Goal: Task Accomplishment & Management: Use online tool/utility

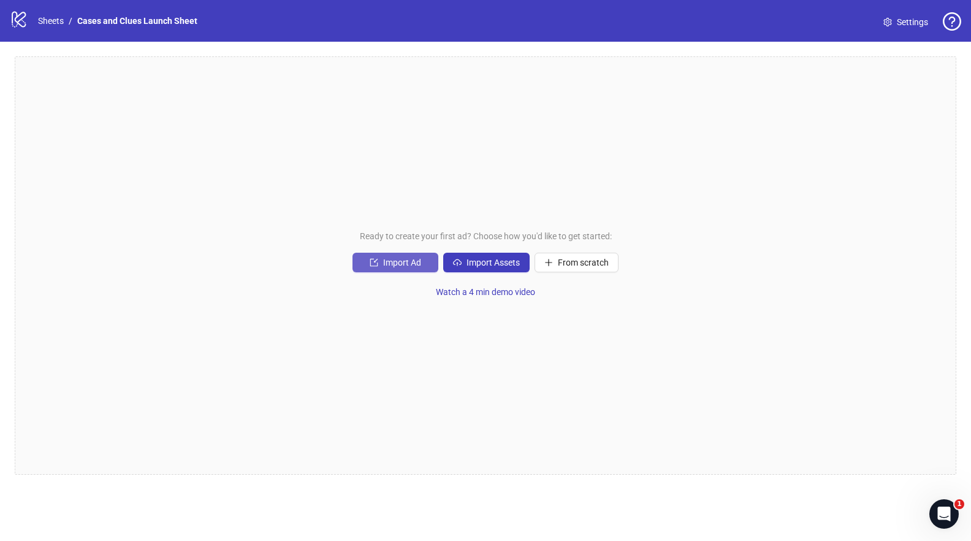
click at [398, 261] on span "Import Ad" at bounding box center [402, 262] width 38 height 10
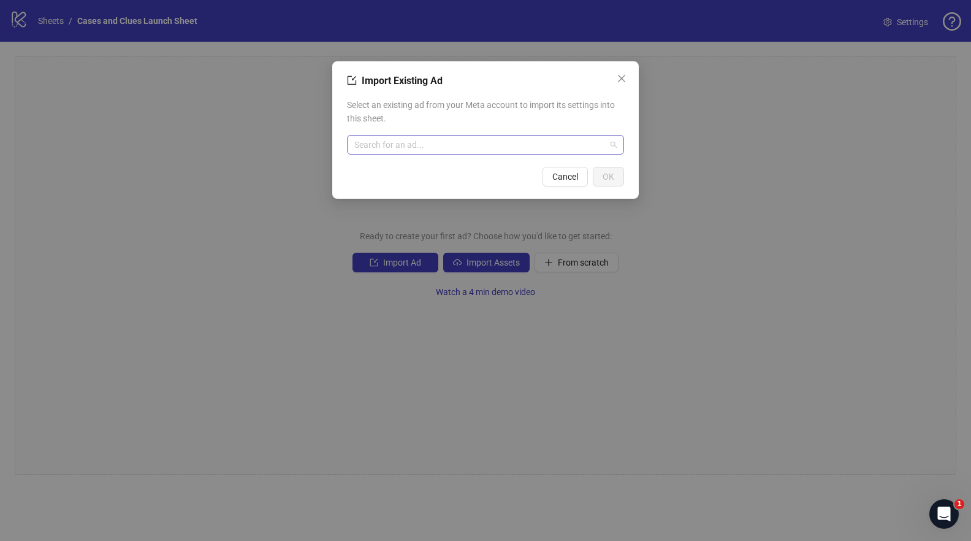
click at [433, 149] on input "search" at bounding box center [479, 144] width 251 height 18
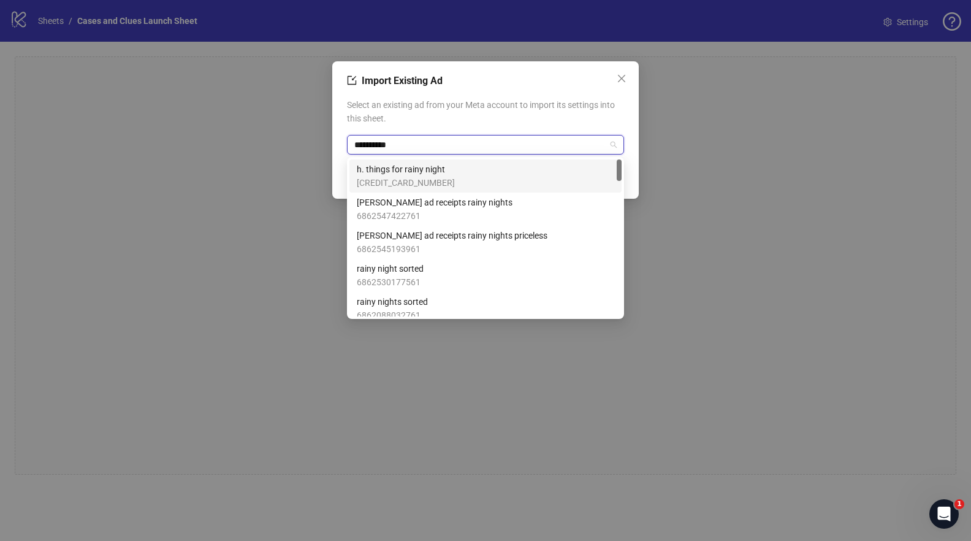
type input "**********"
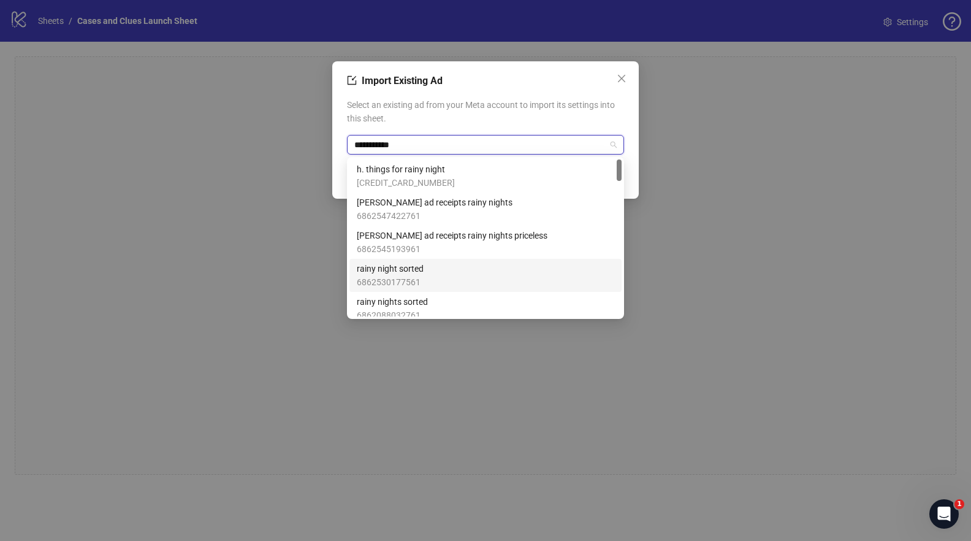
click at [406, 267] on span "rainy night sorted" at bounding box center [390, 268] width 67 height 13
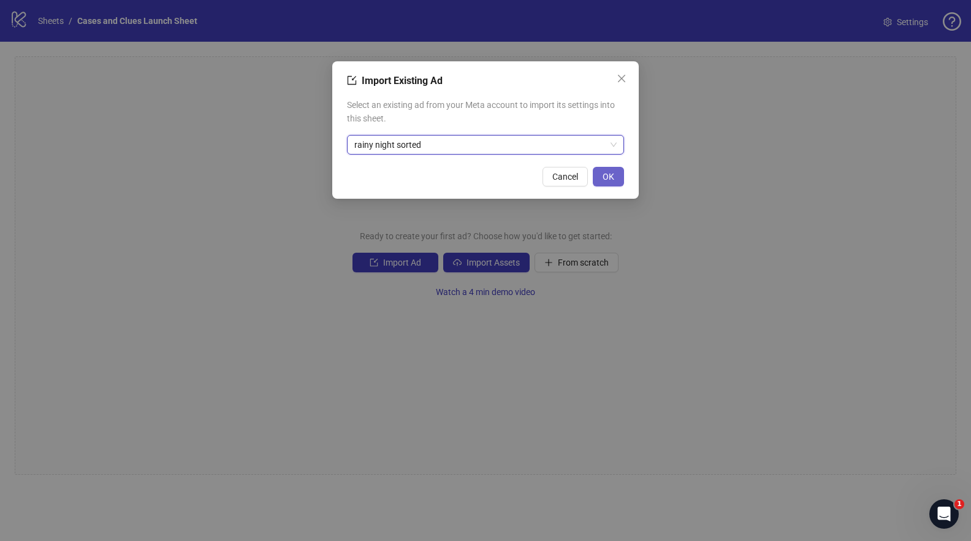
click at [609, 172] on span "OK" at bounding box center [609, 177] width 12 height 10
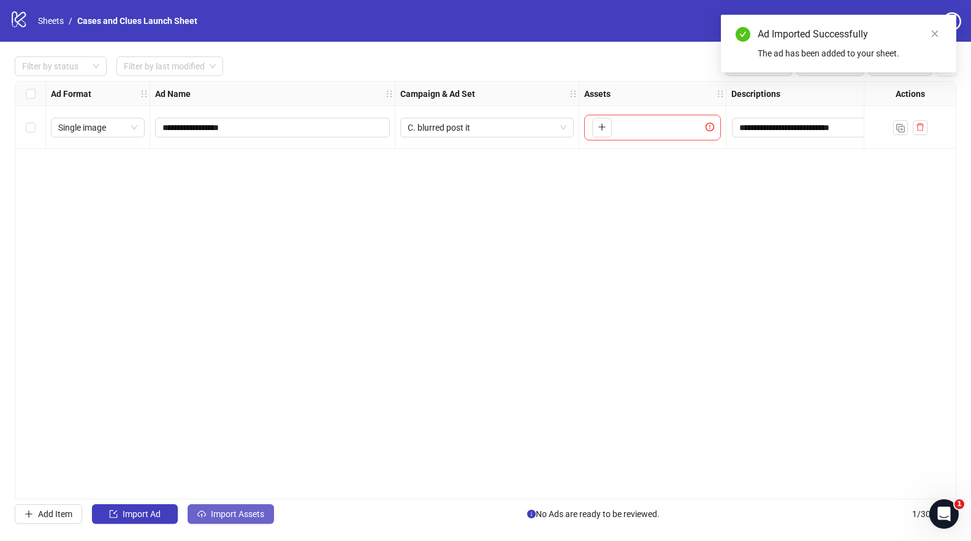
click at [237, 516] on span "Import Assets" at bounding box center [237, 514] width 53 height 10
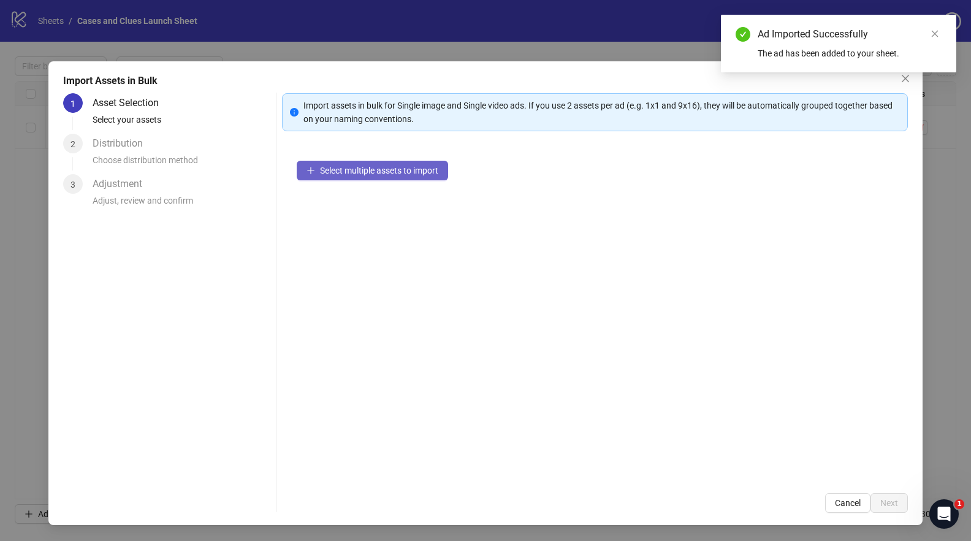
click at [343, 172] on span "Select multiple assets to import" at bounding box center [379, 171] width 118 height 10
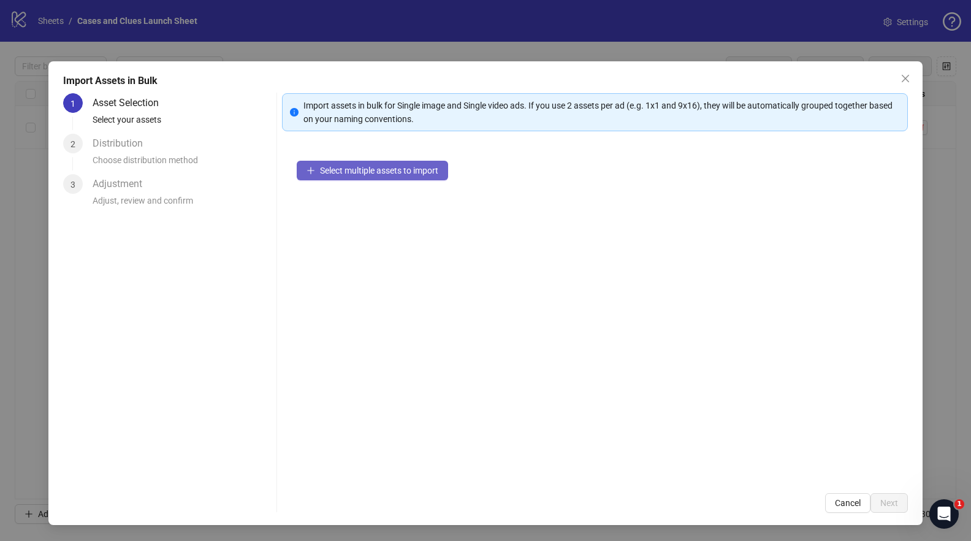
click at [384, 172] on span "Select multiple assets to import" at bounding box center [379, 171] width 118 height 10
click at [907, 72] on button "Close" at bounding box center [906, 79] width 20 height 20
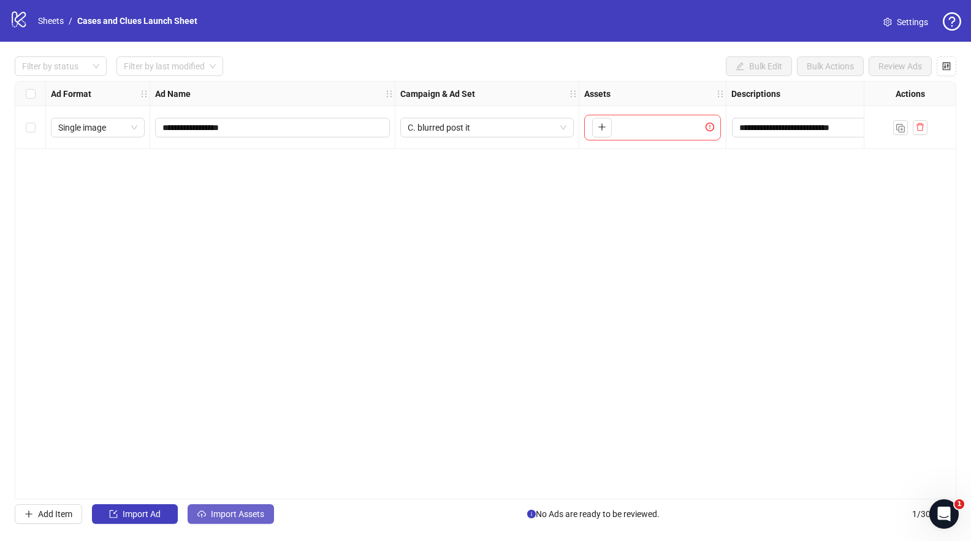
click at [232, 509] on span "Import Assets" at bounding box center [237, 514] width 53 height 10
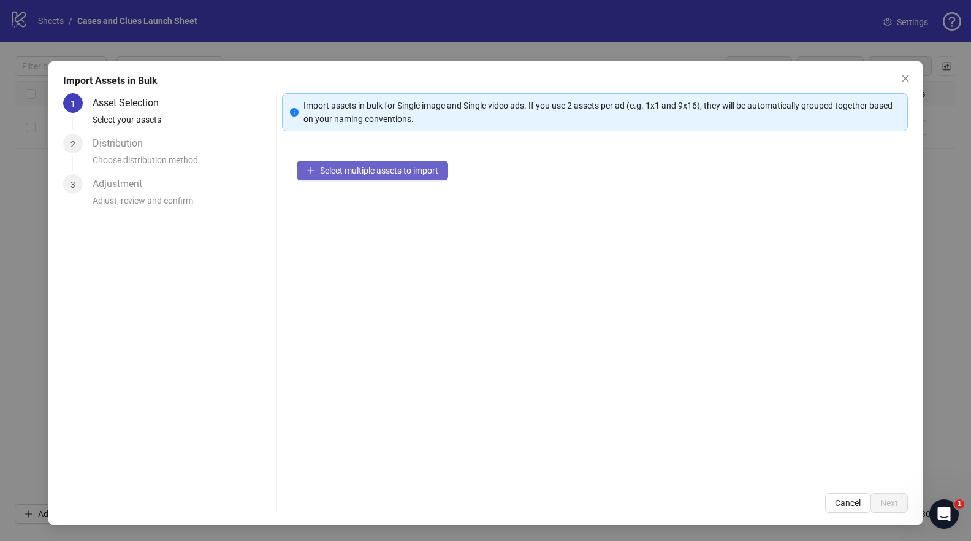
click at [333, 168] on span "Select multiple assets to import" at bounding box center [379, 171] width 118 height 10
click at [904, 78] on icon "close" at bounding box center [906, 79] width 10 height 10
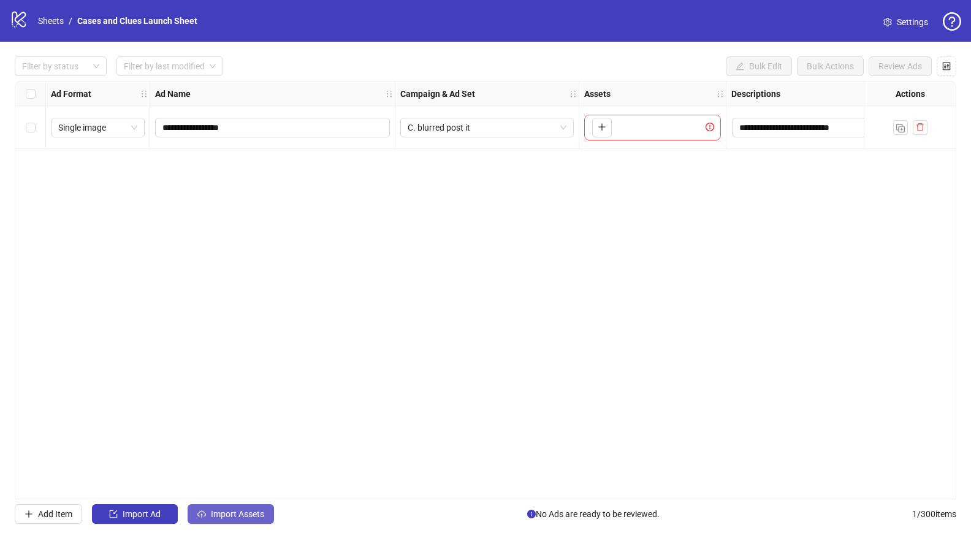
click at [226, 511] on span "Import Assets" at bounding box center [237, 514] width 53 height 10
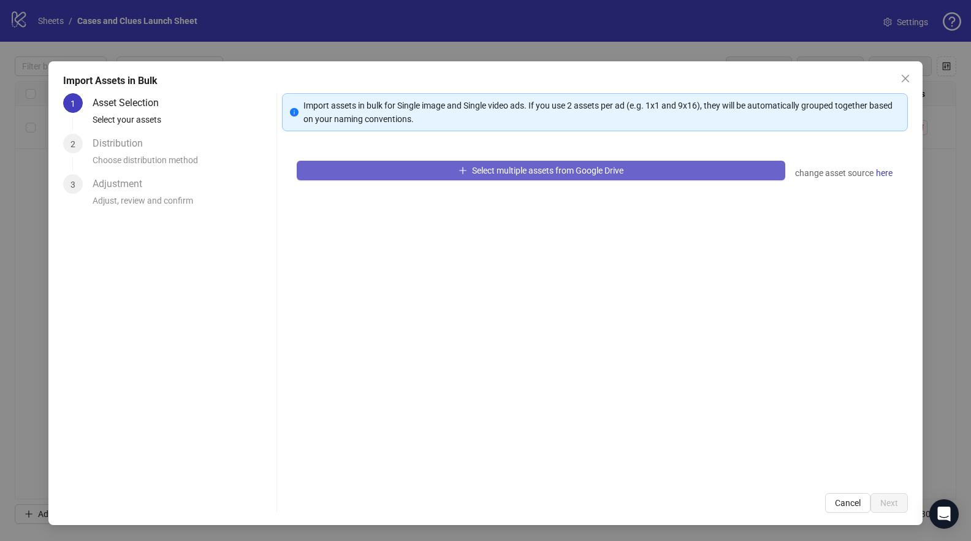
click at [386, 166] on button "Select multiple assets from Google Drive" at bounding box center [541, 171] width 488 height 20
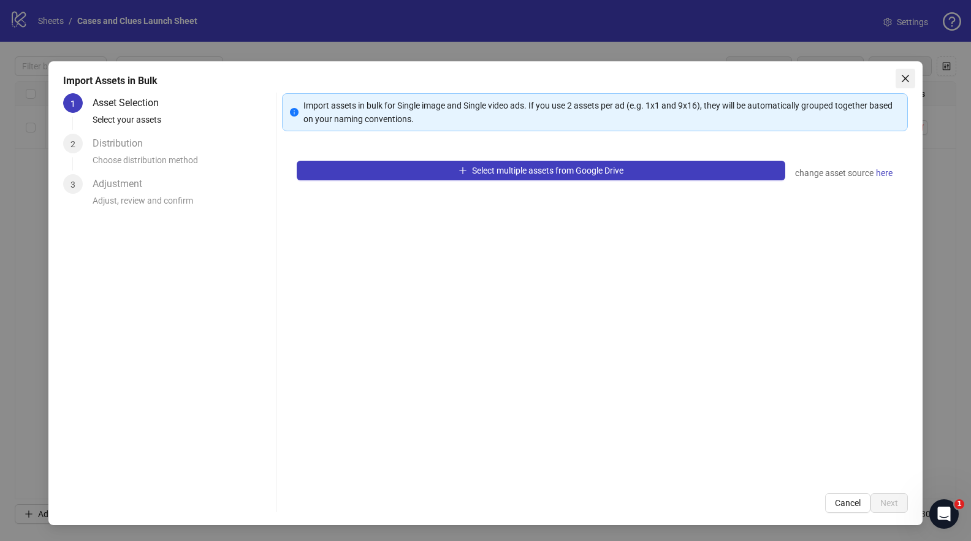
click at [912, 80] on span "Close" at bounding box center [906, 79] width 20 height 10
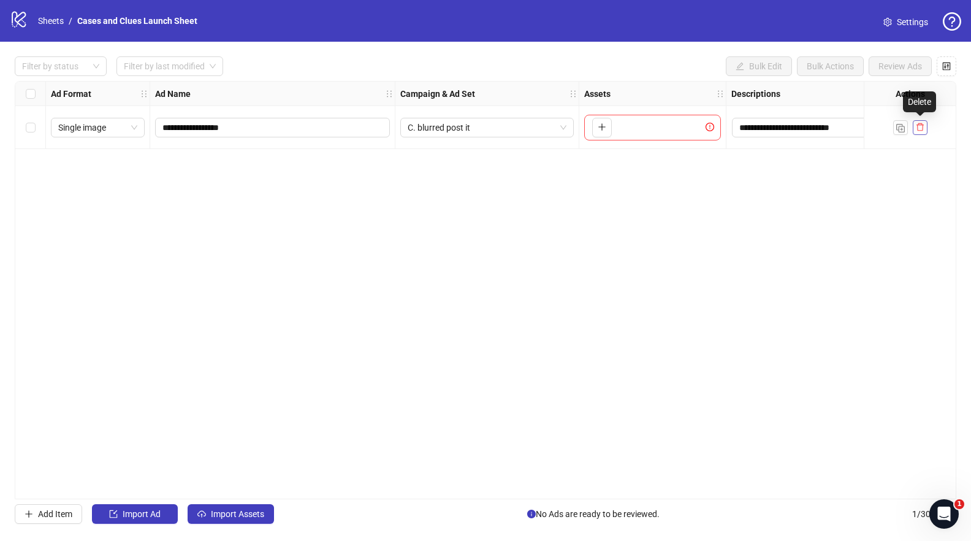
click at [921, 128] on icon "delete" at bounding box center [920, 127] width 9 height 9
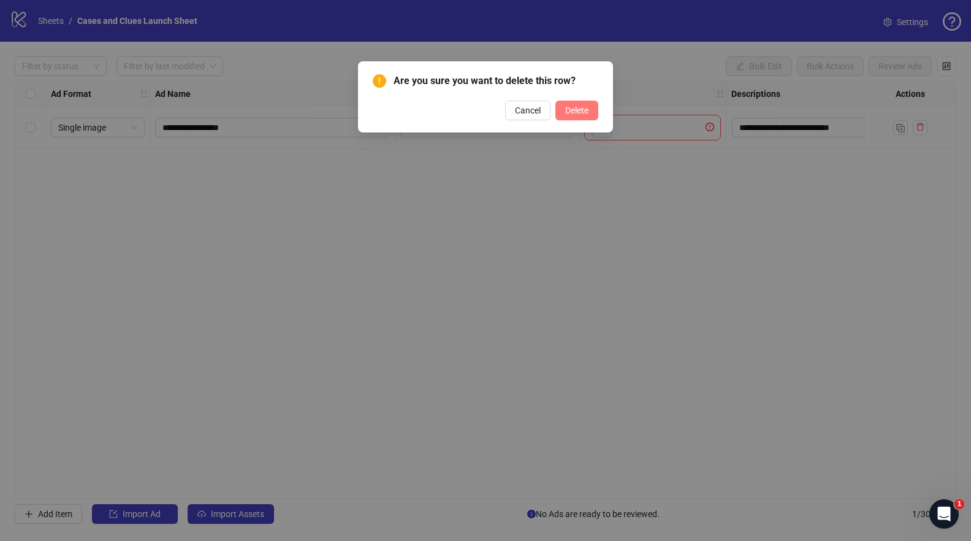
click at [578, 116] on button "Delete" at bounding box center [576, 111] width 43 height 20
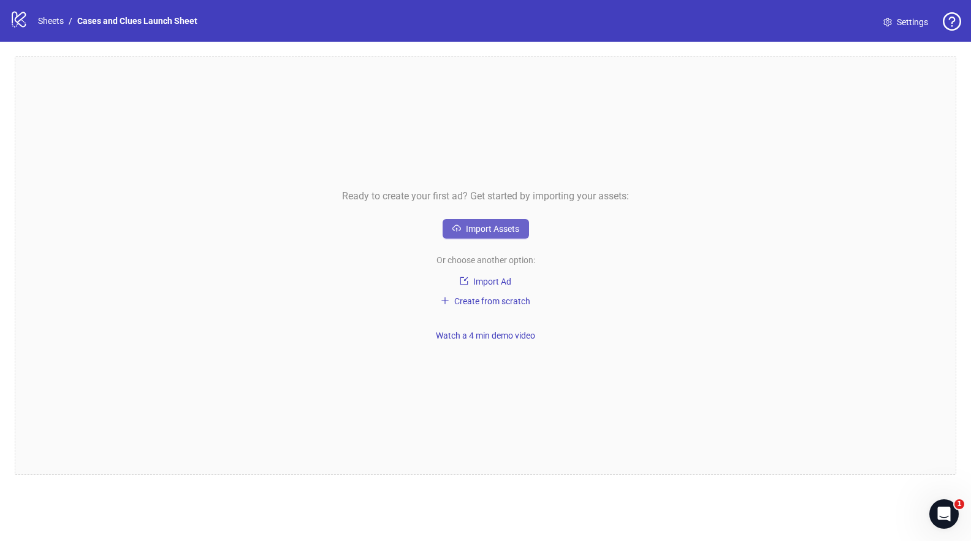
click at [492, 229] on span "Import Assets" at bounding box center [492, 229] width 53 height 10
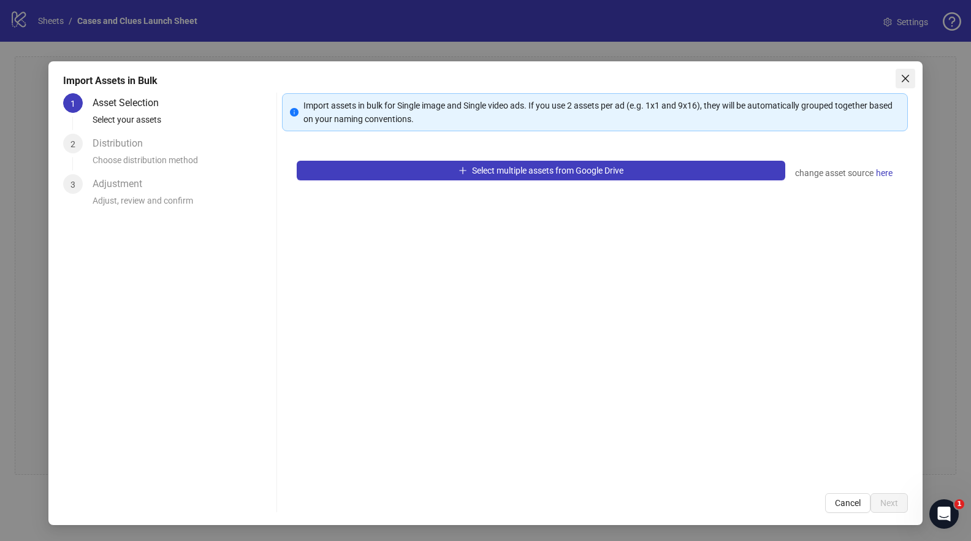
click at [911, 77] on span "Close" at bounding box center [906, 79] width 20 height 10
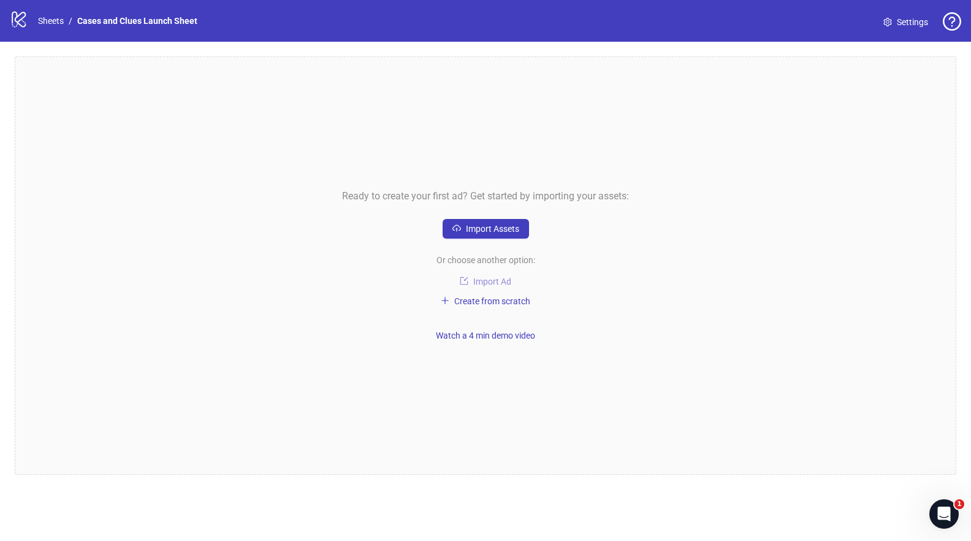
click at [479, 280] on span "Import Ad" at bounding box center [492, 281] width 38 height 10
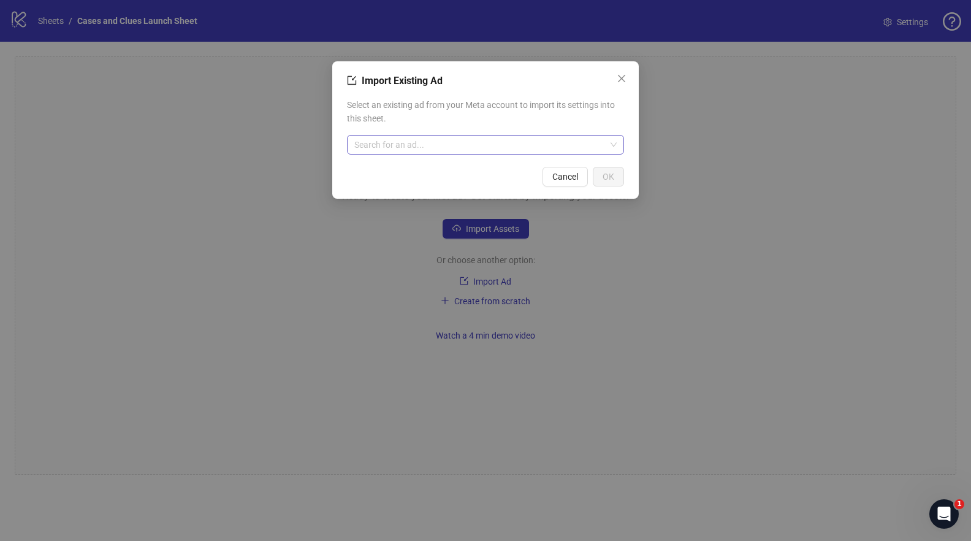
click at [440, 145] on input "search" at bounding box center [479, 144] width 251 height 18
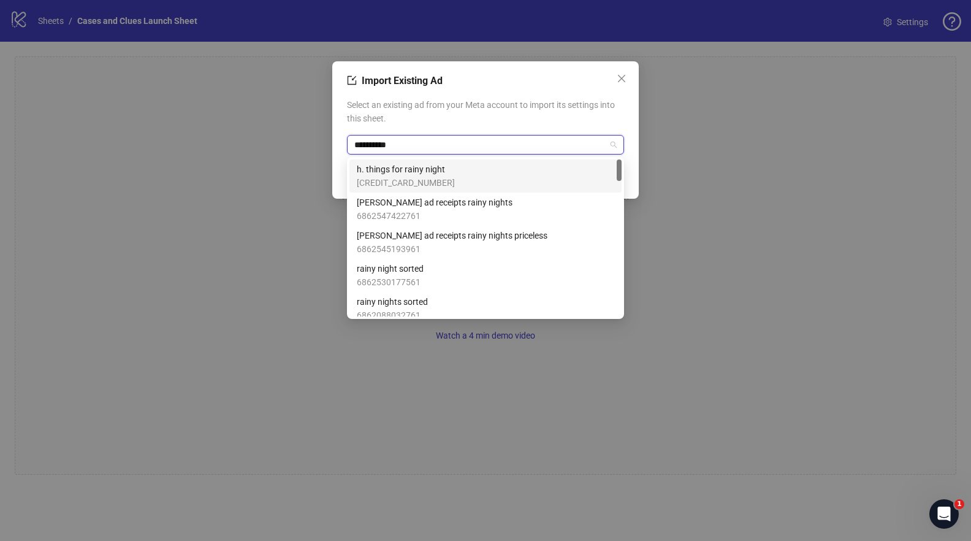
type input "**********"
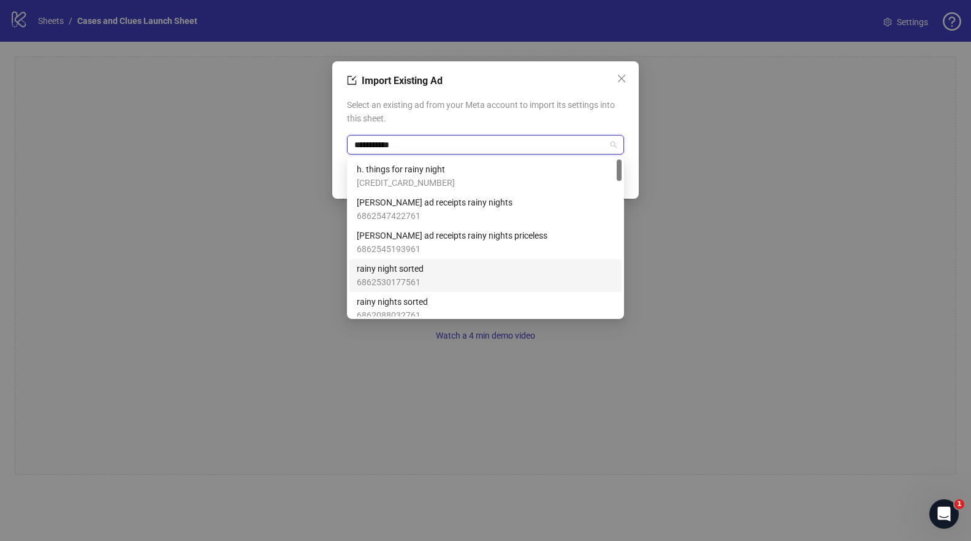
click at [407, 270] on span "rainy night sorted" at bounding box center [390, 268] width 67 height 13
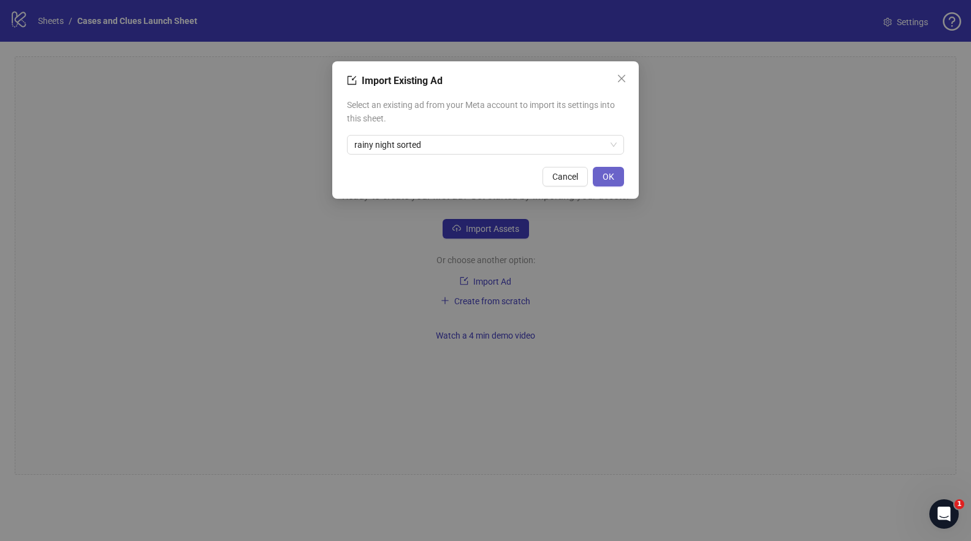
click at [603, 170] on button "OK" at bounding box center [608, 177] width 31 height 20
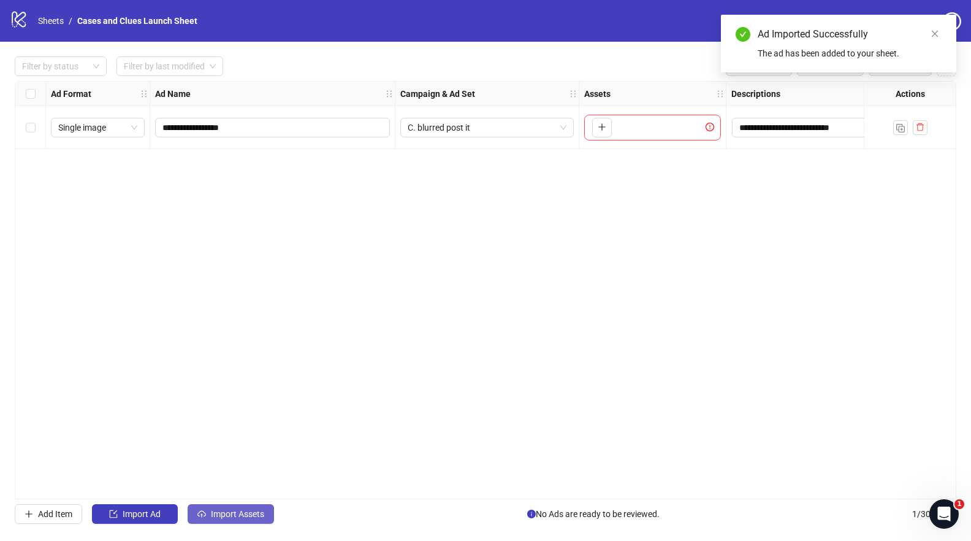
click at [219, 506] on button "Import Assets" at bounding box center [231, 514] width 86 height 20
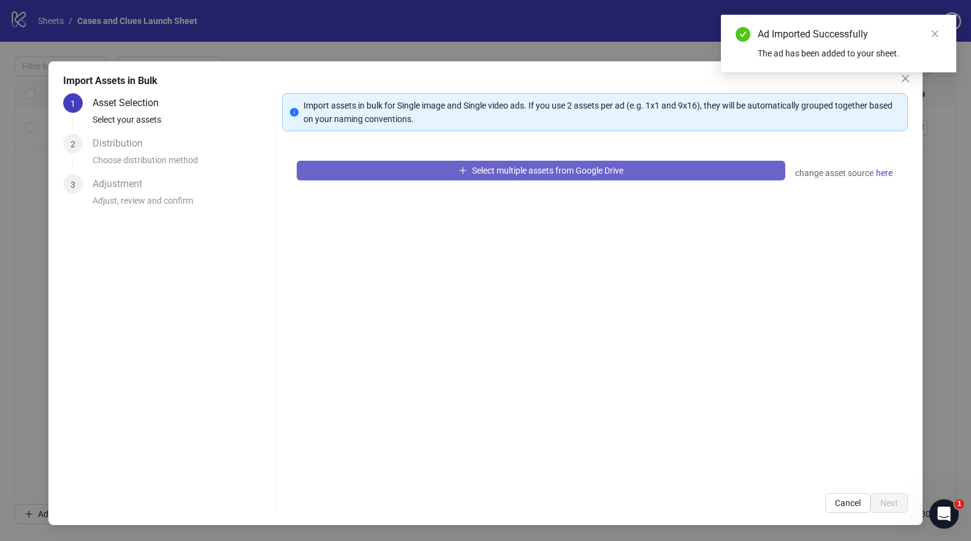
click at [393, 177] on button "Select multiple assets from Google Drive" at bounding box center [541, 171] width 488 height 20
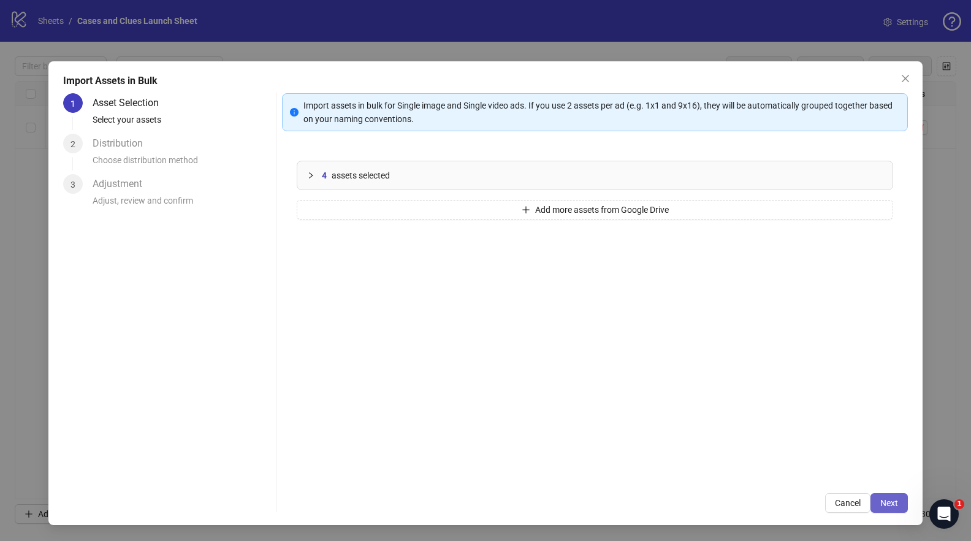
click at [893, 500] on span "Next" at bounding box center [889, 503] width 18 height 10
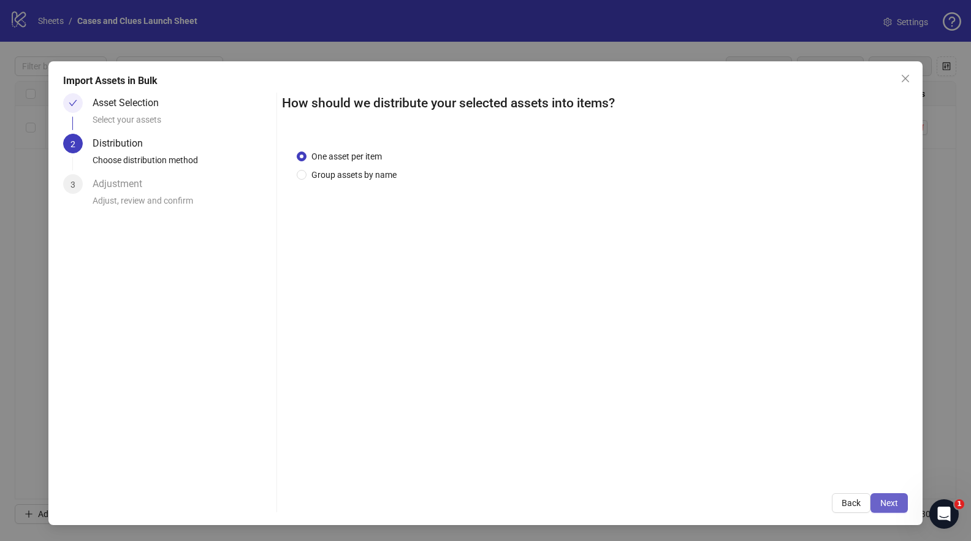
click at [894, 498] on span "Next" at bounding box center [889, 503] width 18 height 10
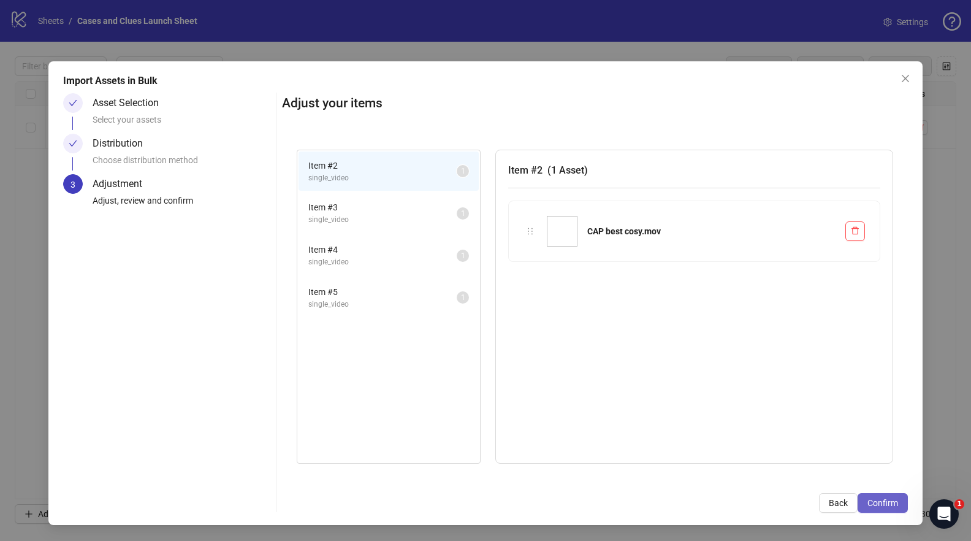
click at [899, 502] on button "Confirm" at bounding box center [883, 503] width 50 height 20
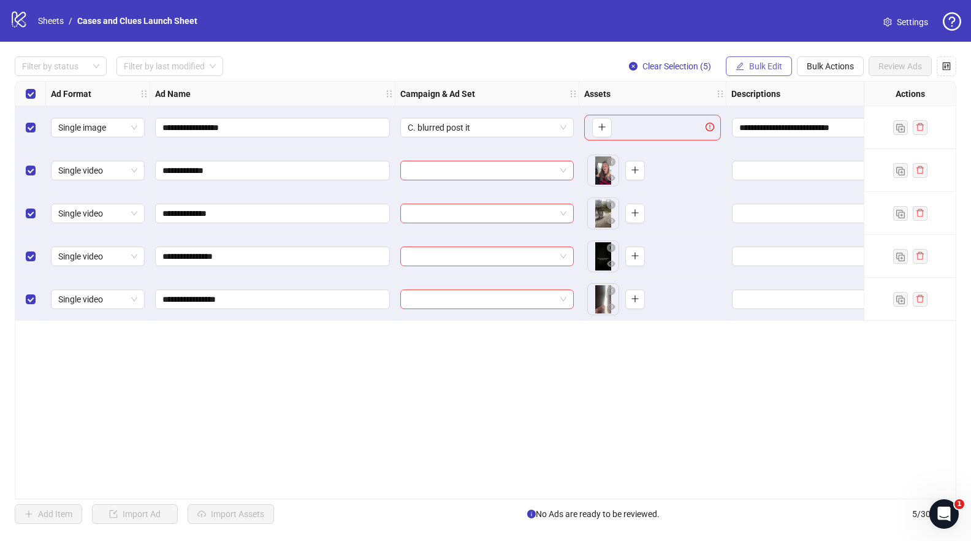
click at [749, 64] on span "Bulk Edit" at bounding box center [765, 66] width 33 height 10
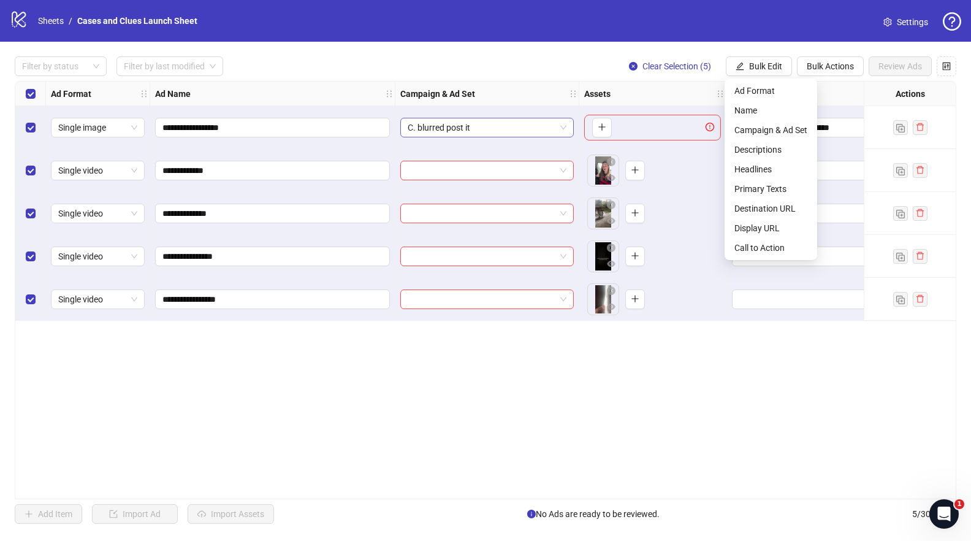
click at [559, 128] on span "C. blurred post it" at bounding box center [487, 127] width 159 height 18
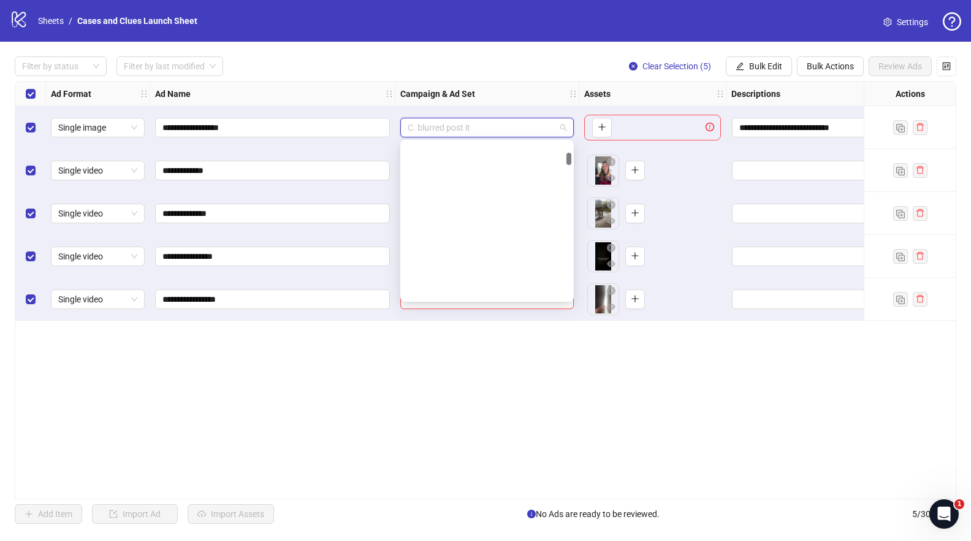
scroll to position [516, 0]
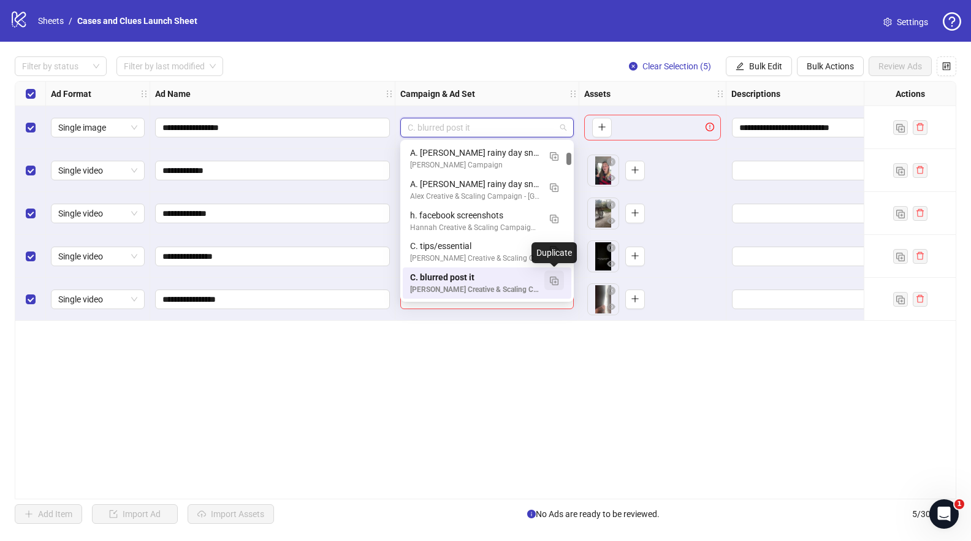
click at [556, 280] on img "button" at bounding box center [554, 280] width 9 height 9
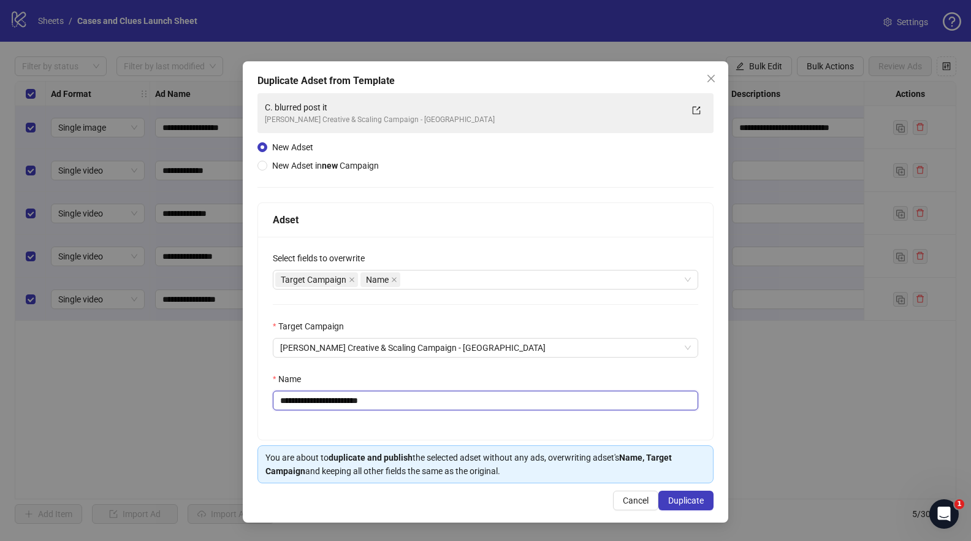
drag, startPoint x: 384, startPoint y: 405, endPoint x: 290, endPoint y: 402, distance: 94.4
click at [290, 402] on input "**********" at bounding box center [485, 401] width 425 height 20
type input "**********"
click at [675, 495] on span "Duplicate" at bounding box center [686, 500] width 36 height 10
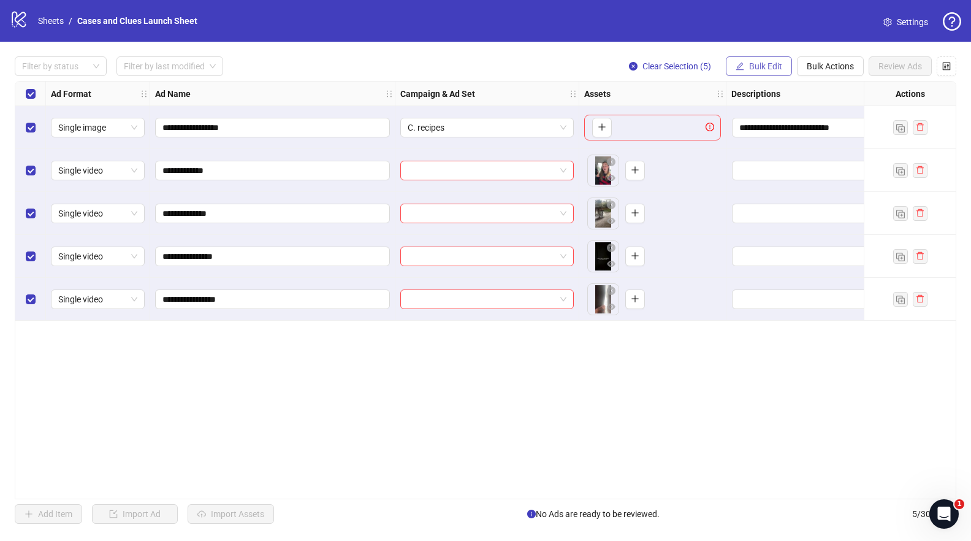
click at [755, 63] on span "Bulk Edit" at bounding box center [765, 66] width 33 height 10
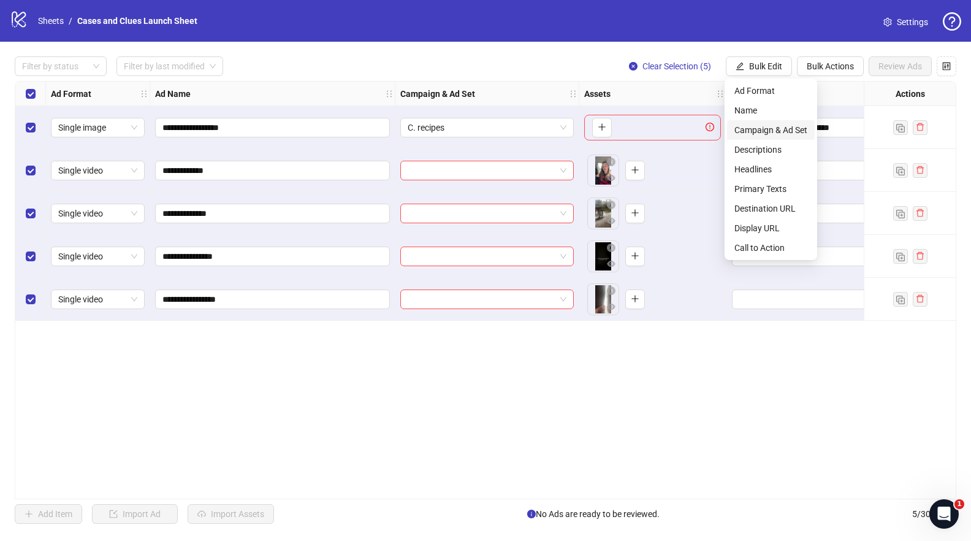
click at [760, 133] on span "Campaign & Ad Set" at bounding box center [770, 129] width 73 height 13
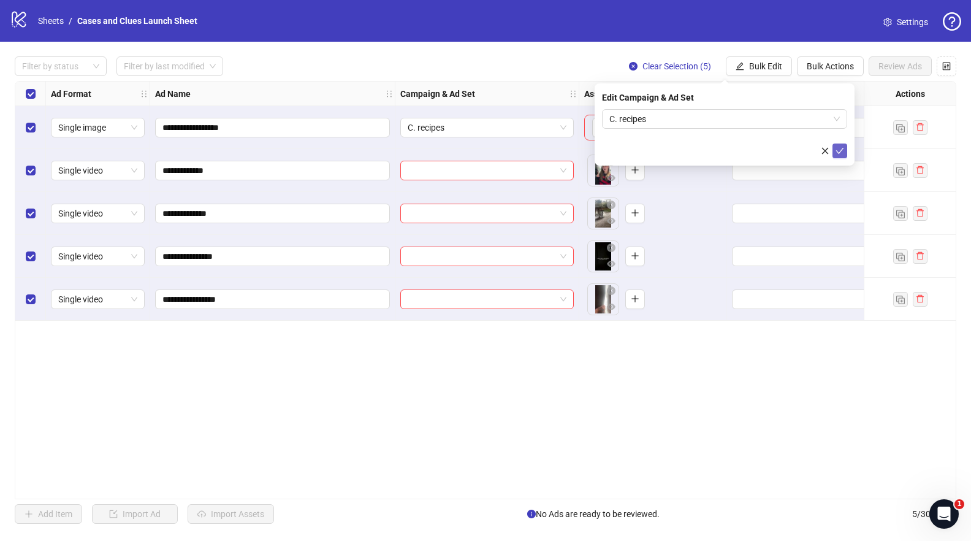
click at [837, 147] on icon "check" at bounding box center [840, 151] width 9 height 9
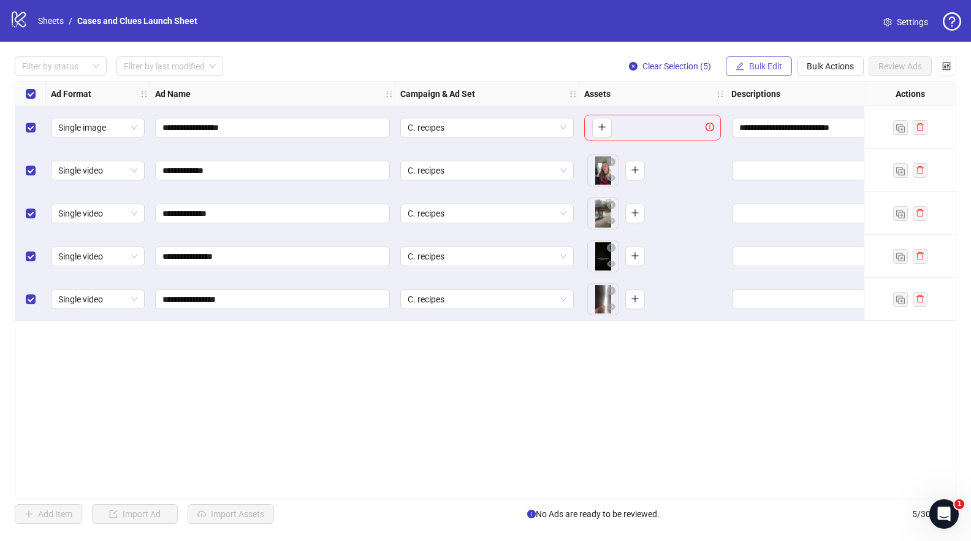
click at [753, 66] on span "Bulk Edit" at bounding box center [765, 66] width 33 height 10
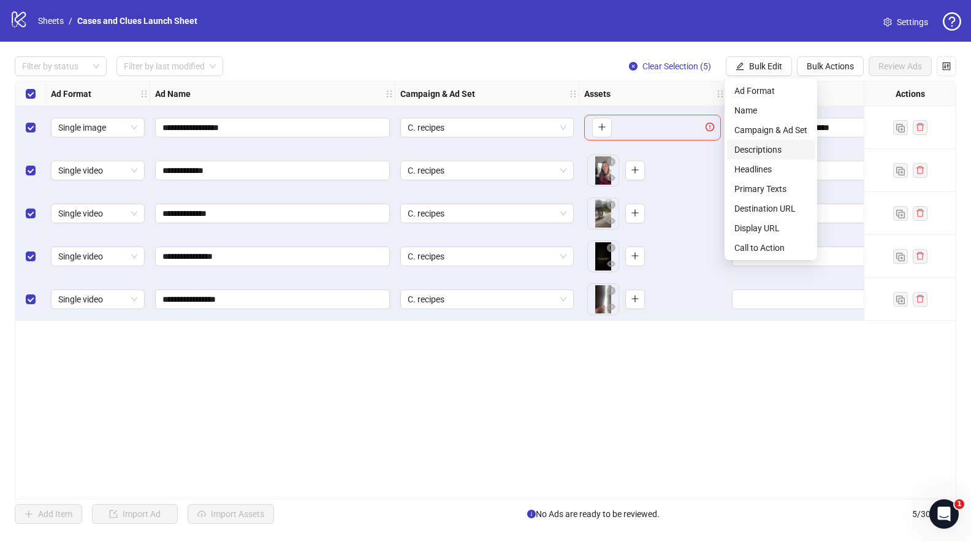
click at [764, 149] on span "Descriptions" at bounding box center [770, 149] width 73 height 13
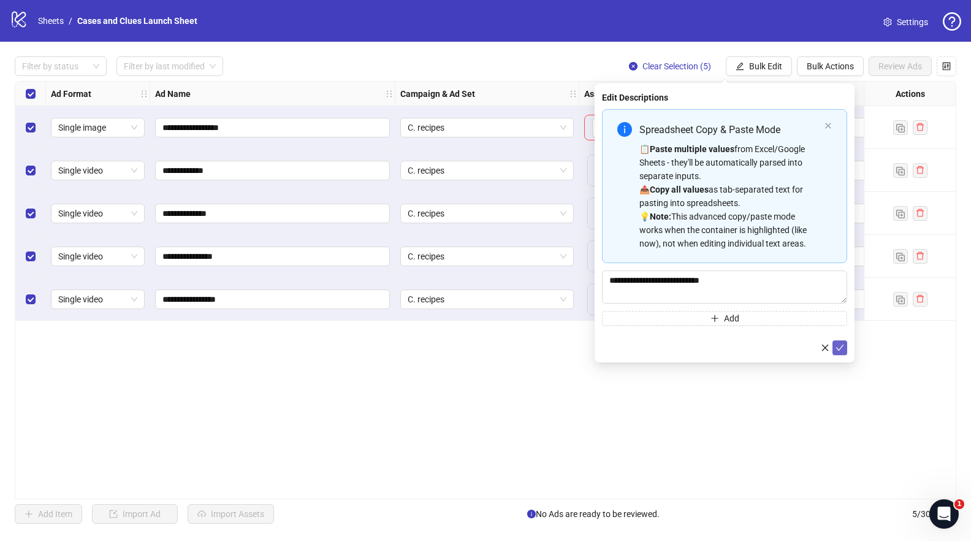
click at [844, 349] on button "submit" at bounding box center [840, 347] width 15 height 15
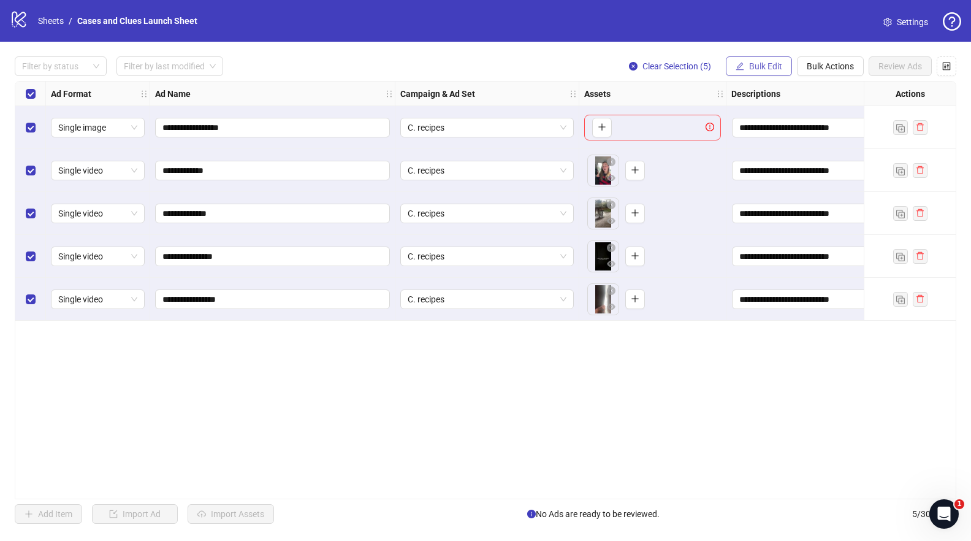
click at [758, 68] on span "Bulk Edit" at bounding box center [765, 66] width 33 height 10
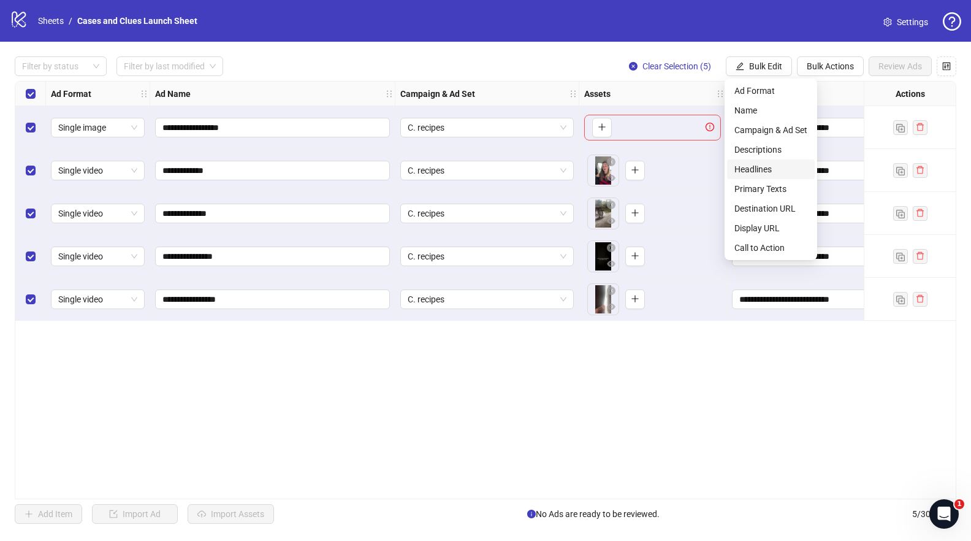
click at [758, 161] on li "Headlines" at bounding box center [771, 169] width 88 height 20
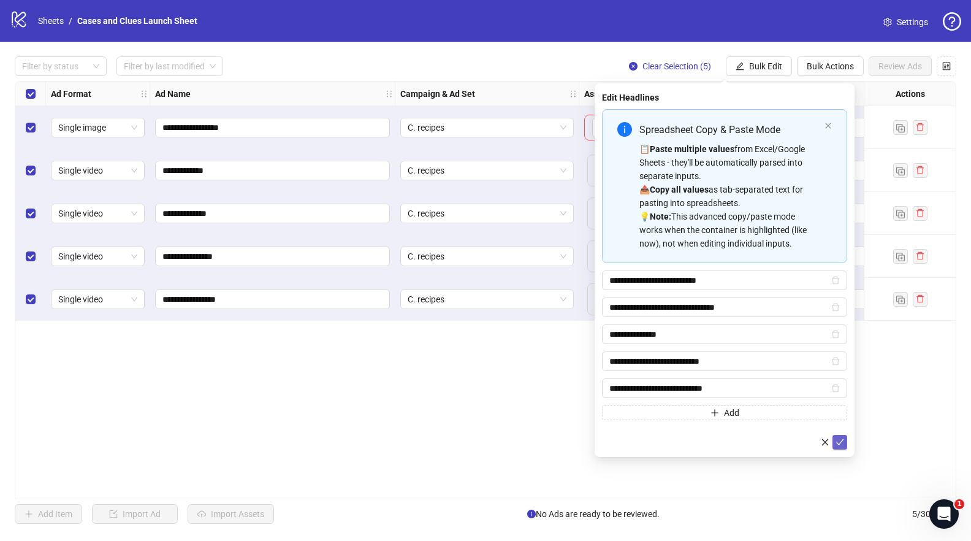
click at [841, 444] on icon "check" at bounding box center [840, 442] width 9 height 9
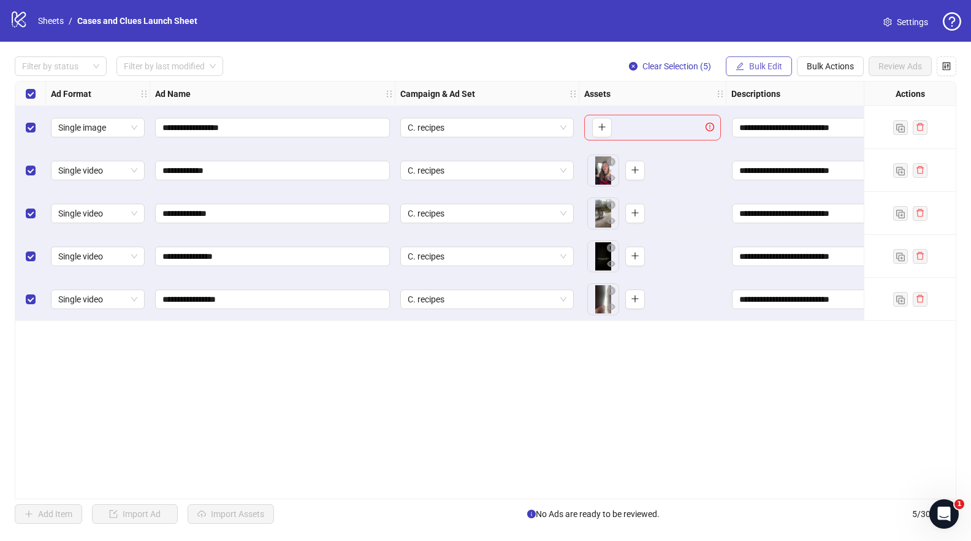
click at [745, 66] on button "Bulk Edit" at bounding box center [759, 66] width 66 height 20
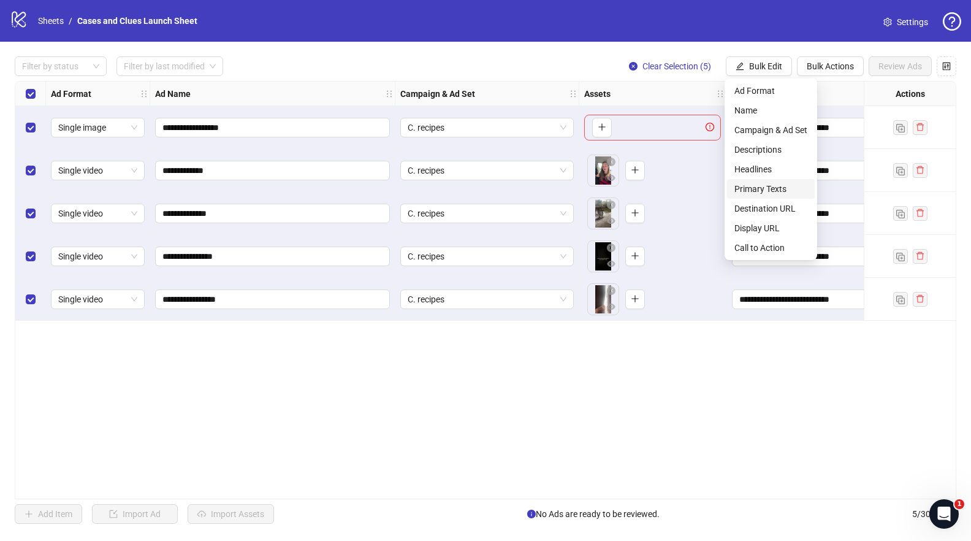
click at [756, 188] on span "Primary Texts" at bounding box center [770, 188] width 73 height 13
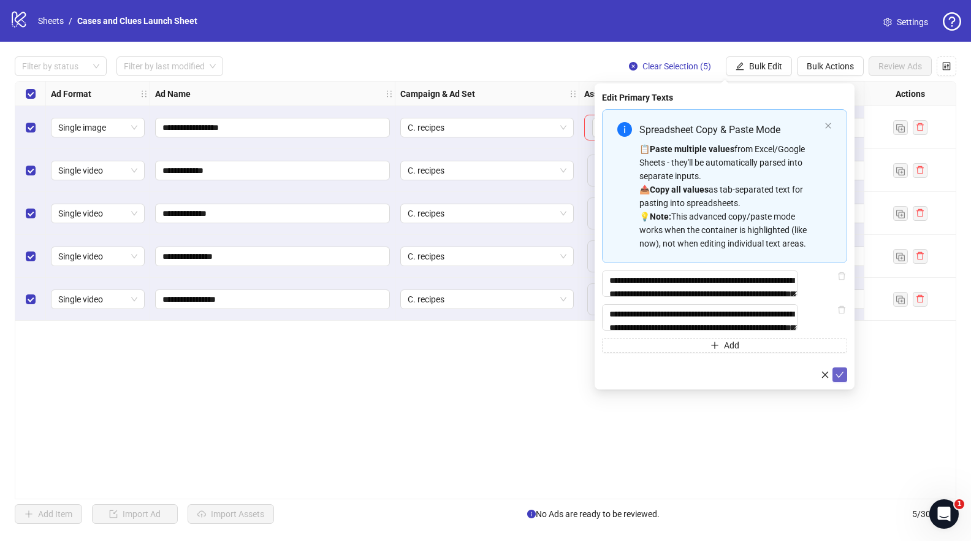
click at [841, 379] on icon "check" at bounding box center [840, 374] width 9 height 9
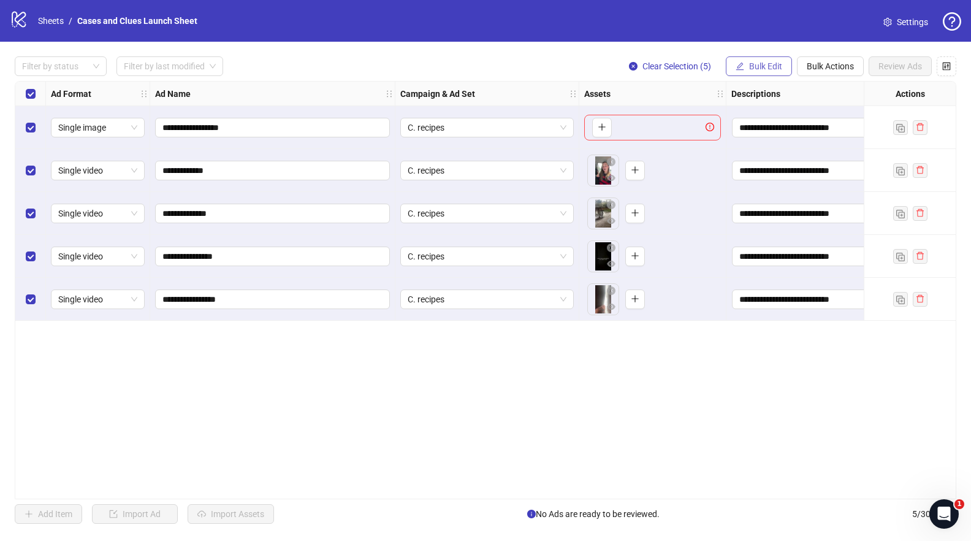
click at [751, 61] on span "Bulk Edit" at bounding box center [765, 66] width 33 height 10
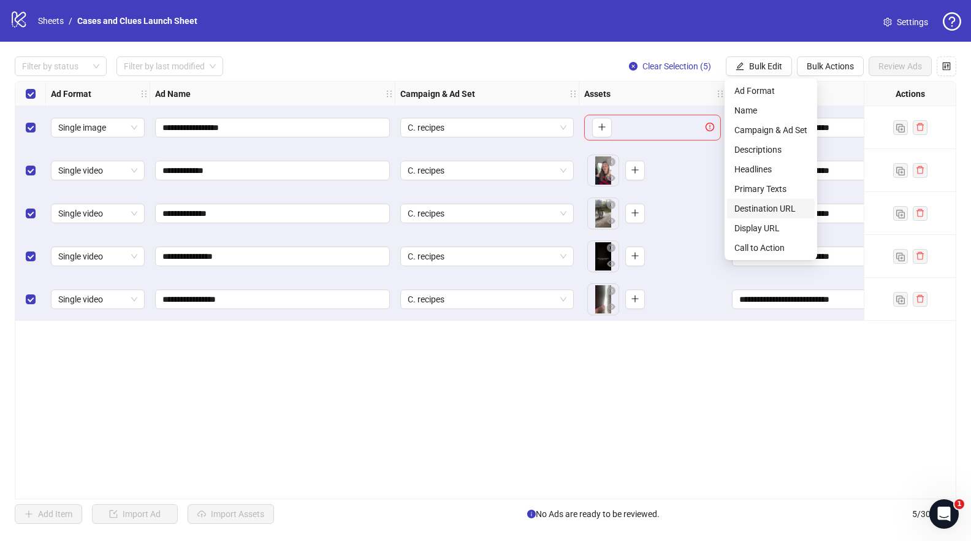
click at [758, 206] on span "Destination URL" at bounding box center [770, 208] width 73 height 13
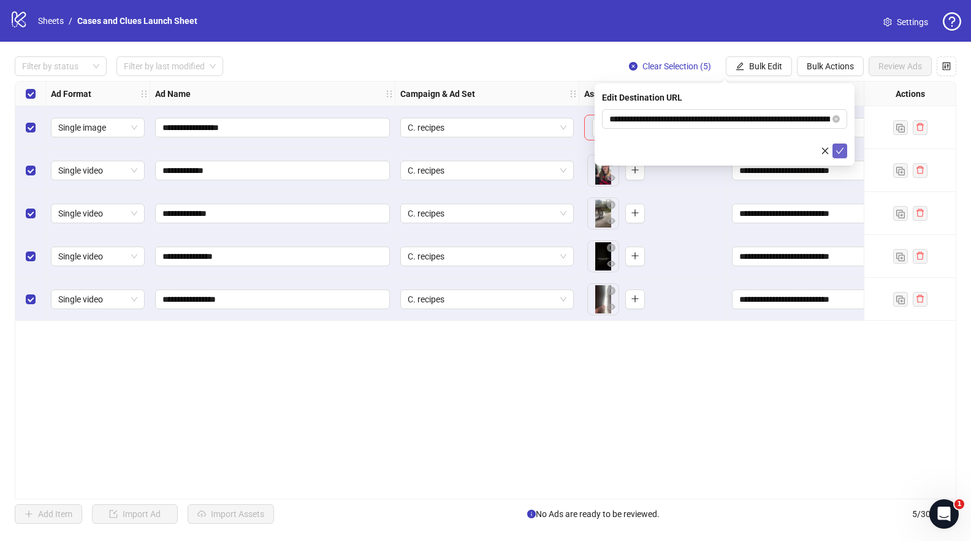
click at [841, 148] on icon "check" at bounding box center [840, 151] width 9 height 9
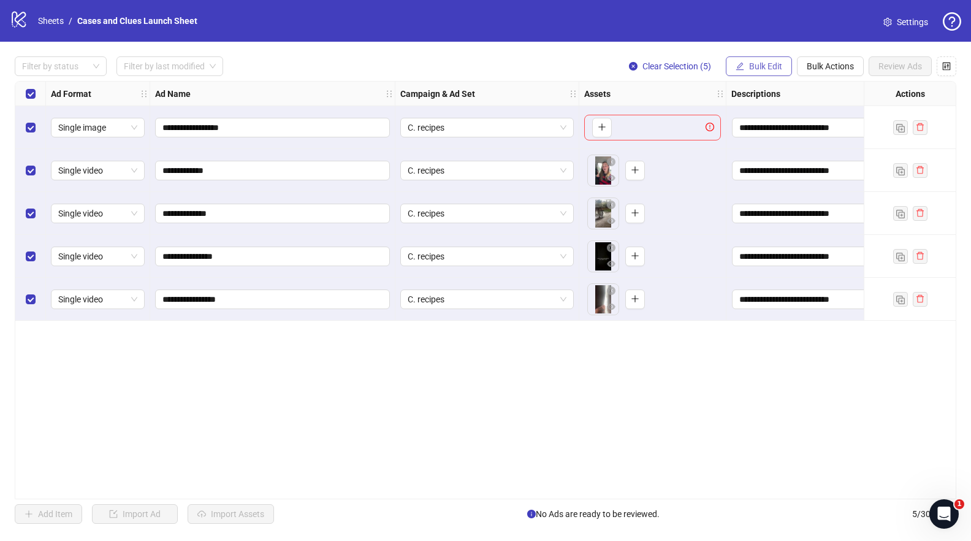
click at [755, 60] on button "Bulk Edit" at bounding box center [759, 66] width 66 height 20
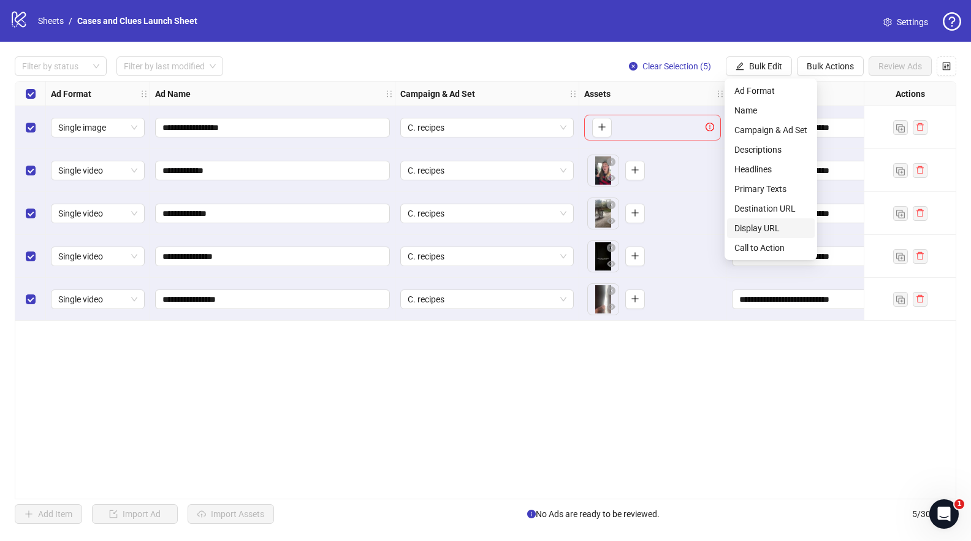
click at [757, 223] on span "Display URL" at bounding box center [770, 227] width 73 height 13
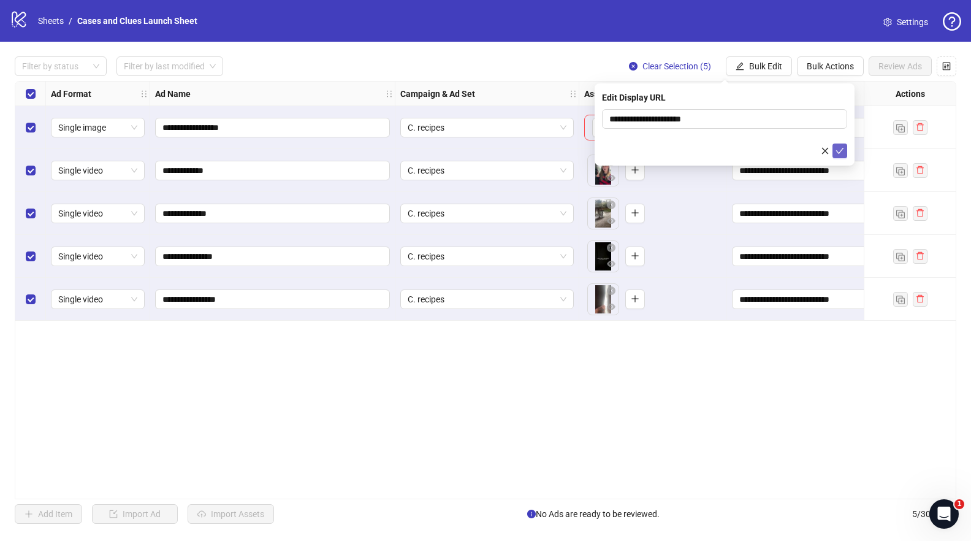
click at [842, 148] on icon "check" at bounding box center [840, 151] width 9 height 9
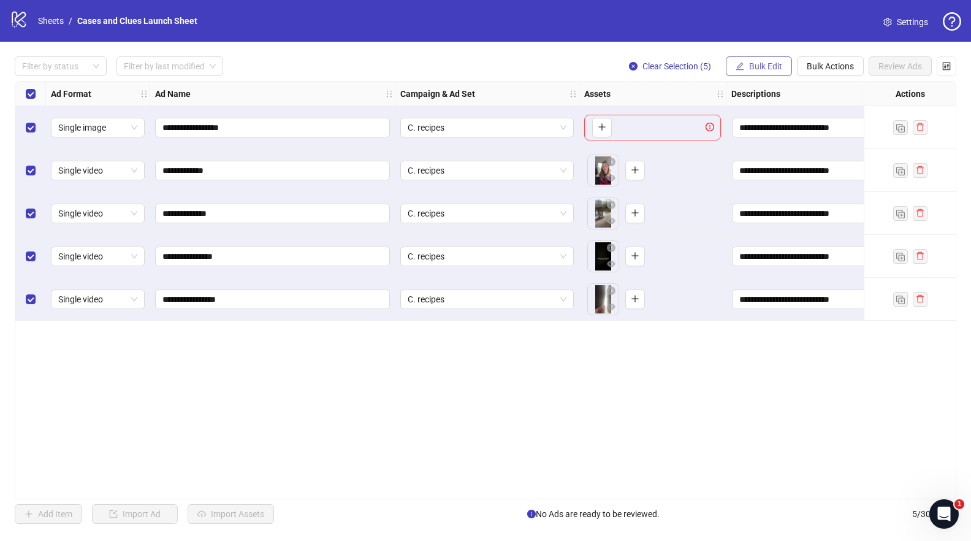
click at [764, 67] on span "Bulk Edit" at bounding box center [765, 66] width 33 height 10
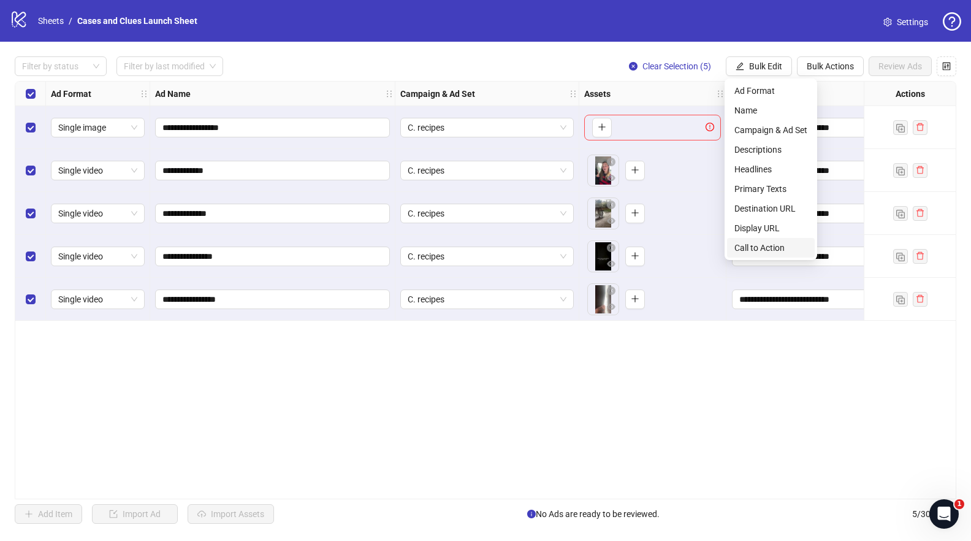
click at [768, 247] on span "Call to Action" at bounding box center [770, 247] width 73 height 13
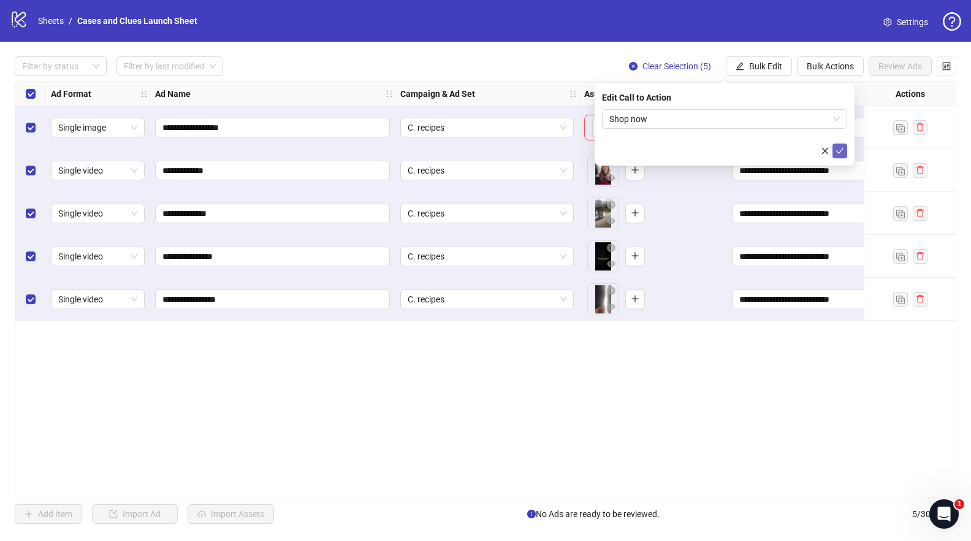
click at [845, 148] on button "submit" at bounding box center [840, 150] width 15 height 15
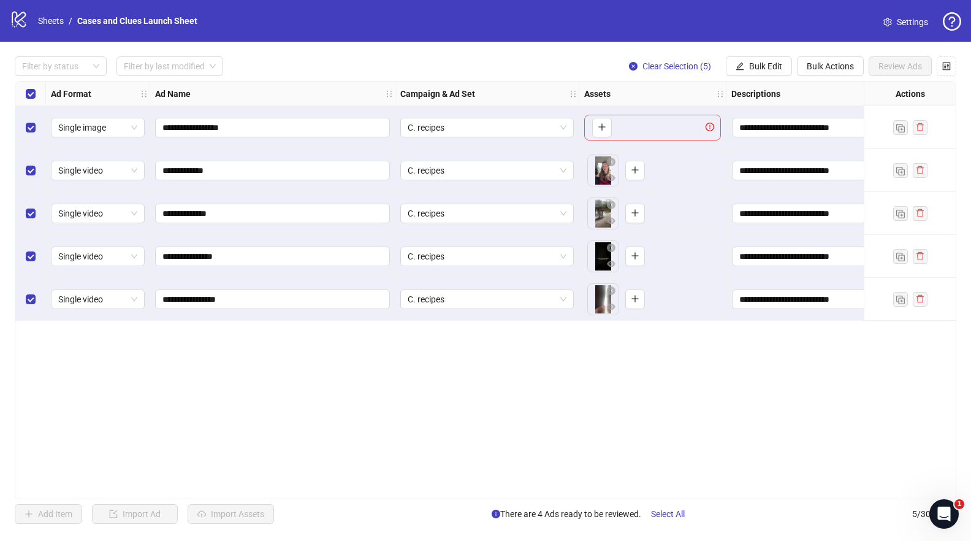
click at [36, 90] on div "Select all rows" at bounding box center [30, 94] width 31 height 25
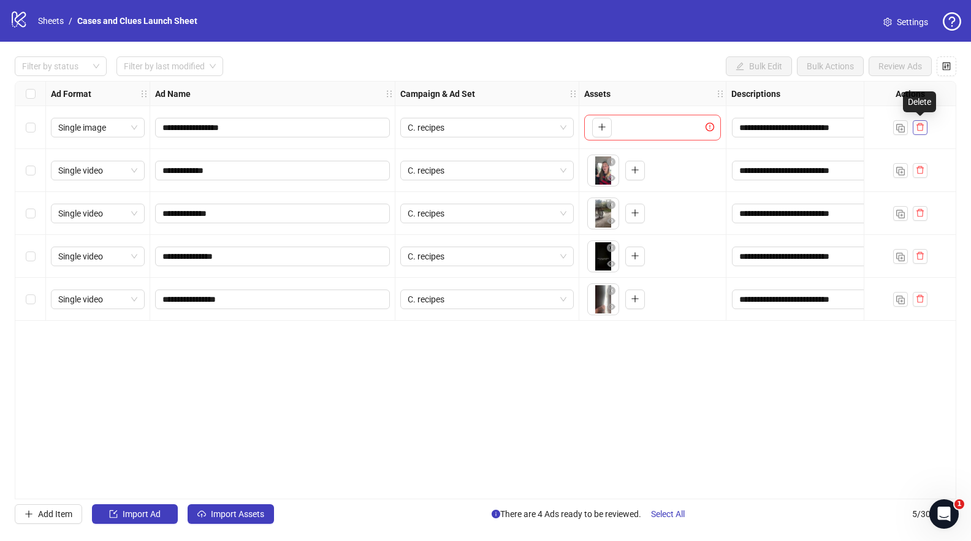
click at [921, 126] on icon "delete" at bounding box center [920, 127] width 9 height 9
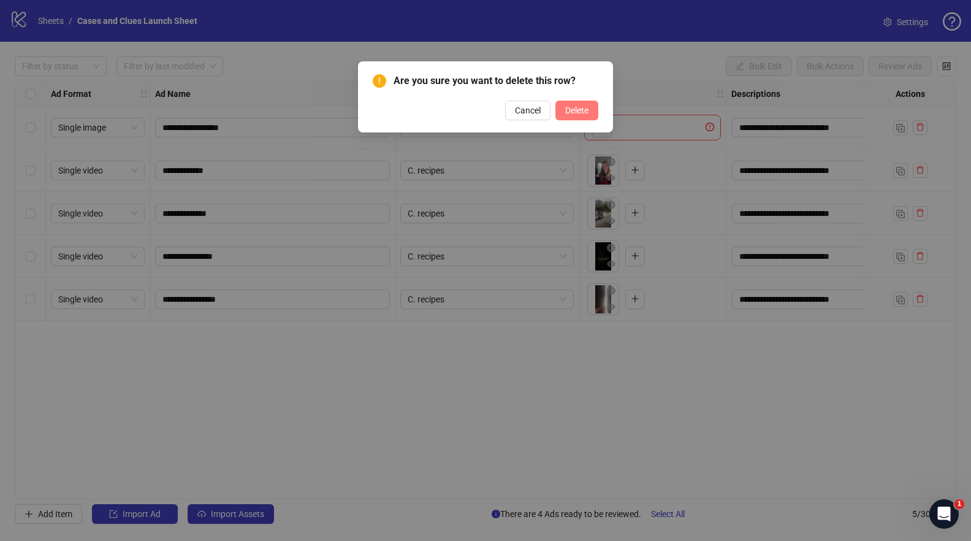
click at [585, 106] on span "Delete" at bounding box center [576, 110] width 23 height 10
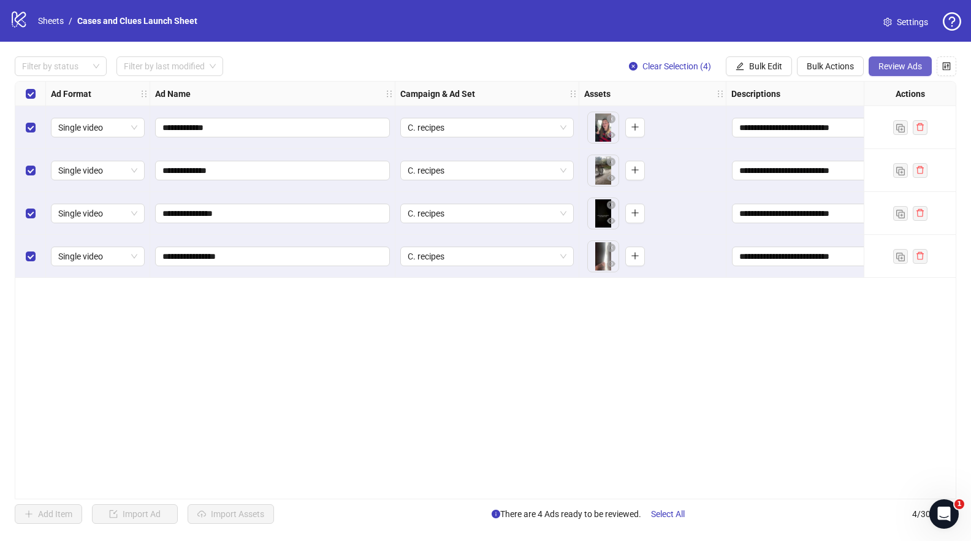
click at [899, 66] on span "Review Ads" at bounding box center [901, 66] width 44 height 10
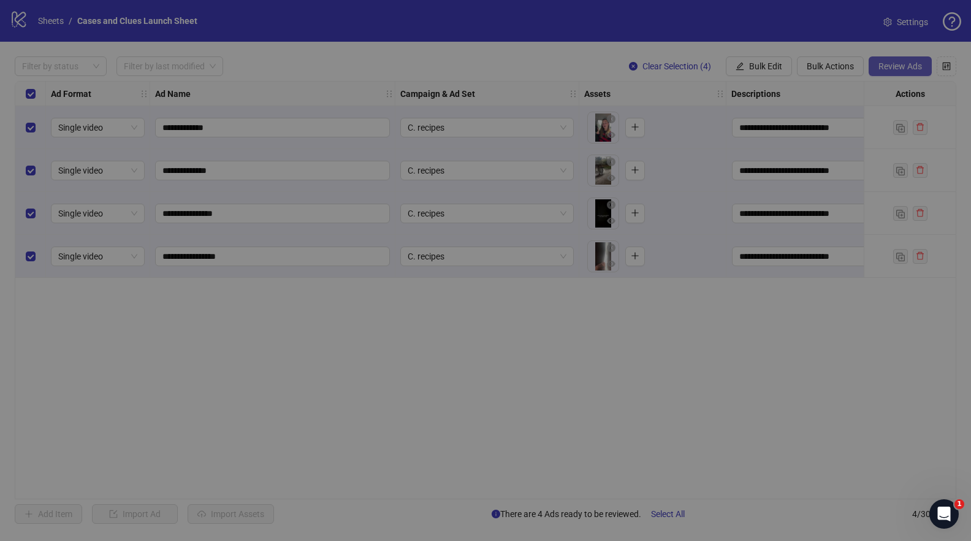
click at [899, 66] on div "Review Ads Ad Name Ad Set Assets Headlines Primary Texts Descriptions Destinati…" at bounding box center [485, 230] width 874 height 338
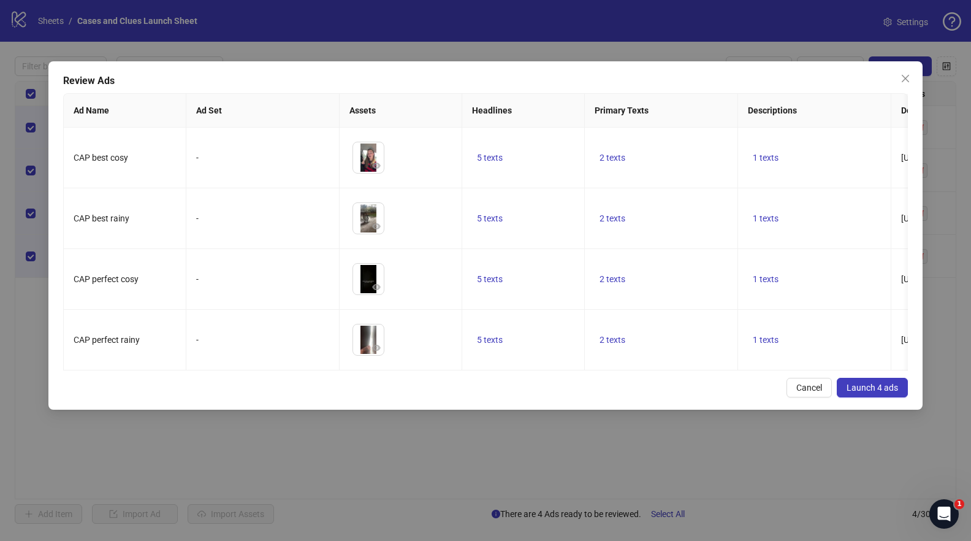
click at [889, 392] on span "Launch 4 ads" at bounding box center [872, 388] width 51 height 10
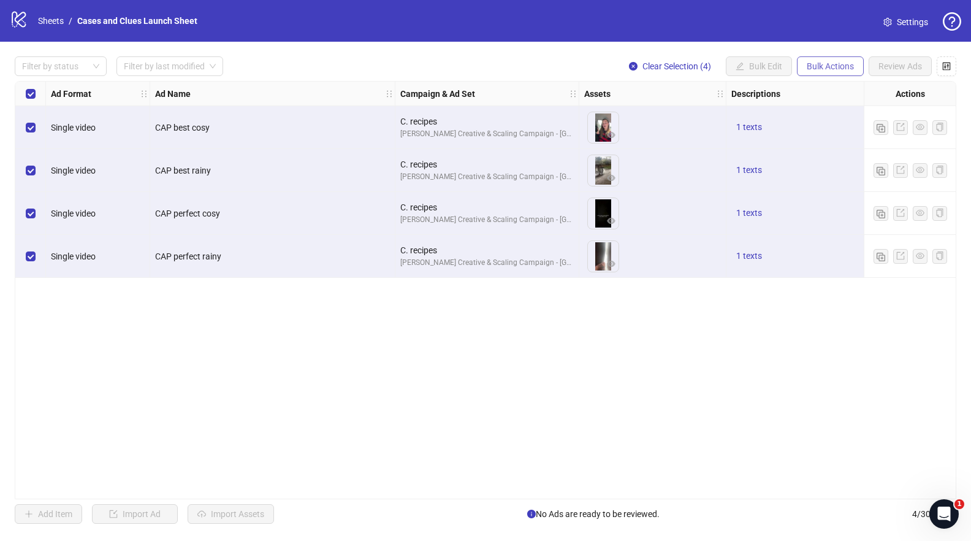
click at [821, 69] on span "Bulk Actions" at bounding box center [830, 66] width 47 height 10
click at [817, 88] on span "Delete" at bounding box center [848, 90] width 84 height 13
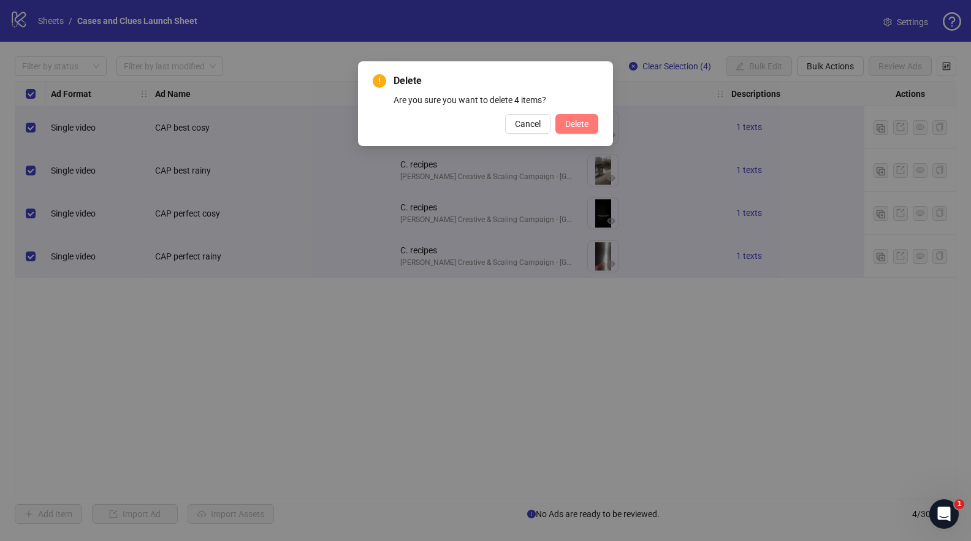
drag, startPoint x: 576, startPoint y: 120, endPoint x: 604, endPoint y: 112, distance: 29.3
click at [576, 120] on span "Delete" at bounding box center [576, 124] width 23 height 10
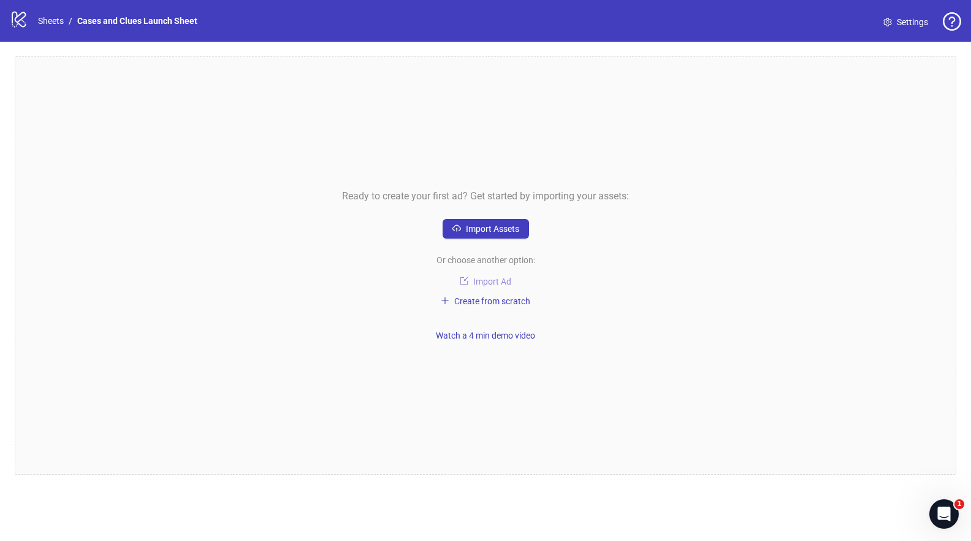
click at [481, 280] on span "Import Ad" at bounding box center [492, 281] width 38 height 10
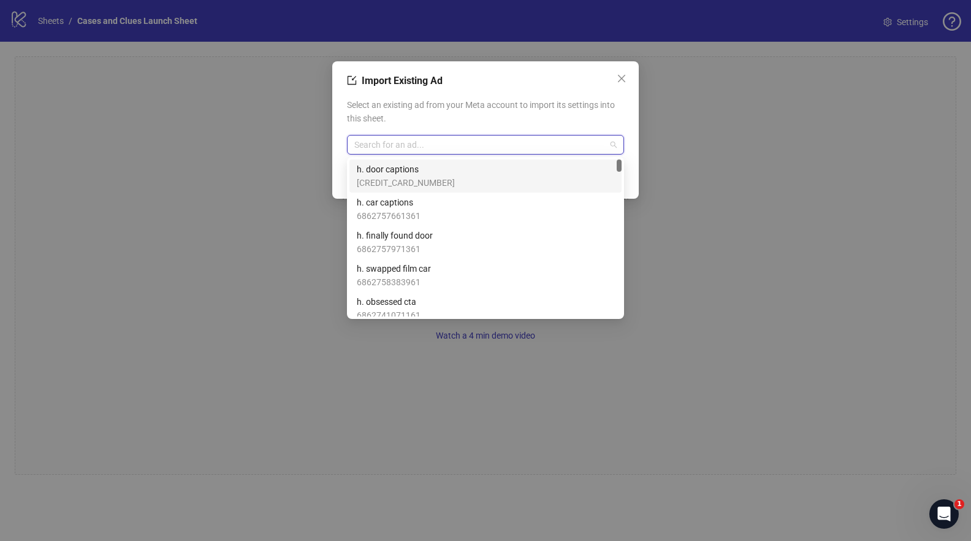
click at [465, 150] on input "search" at bounding box center [479, 144] width 251 height 18
type input "**********"
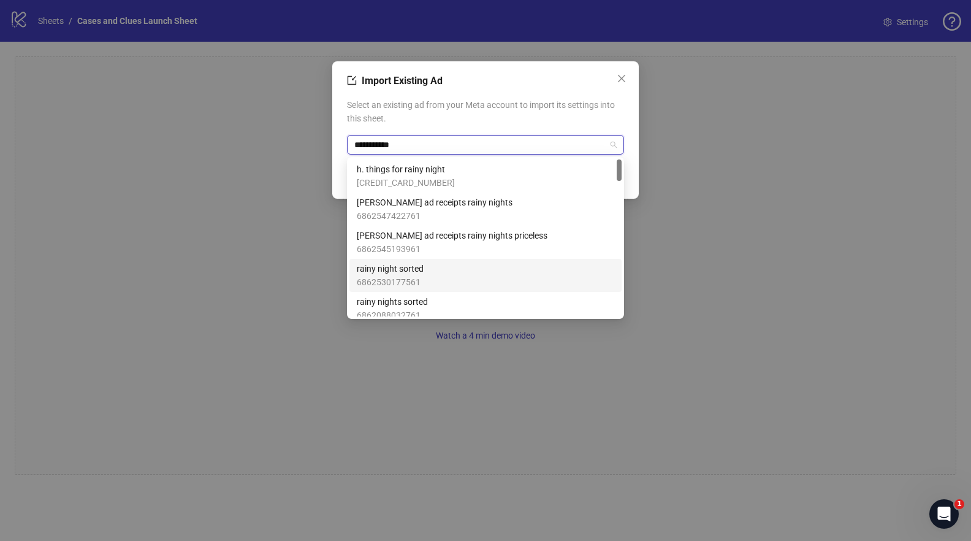
click at [394, 274] on span "rainy night sorted" at bounding box center [390, 268] width 67 height 13
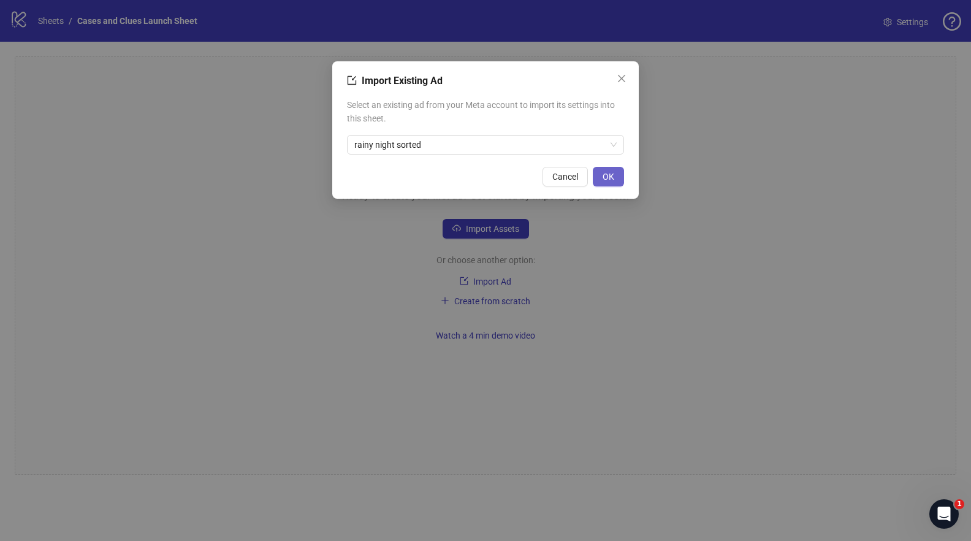
click at [604, 172] on span "OK" at bounding box center [609, 177] width 12 height 10
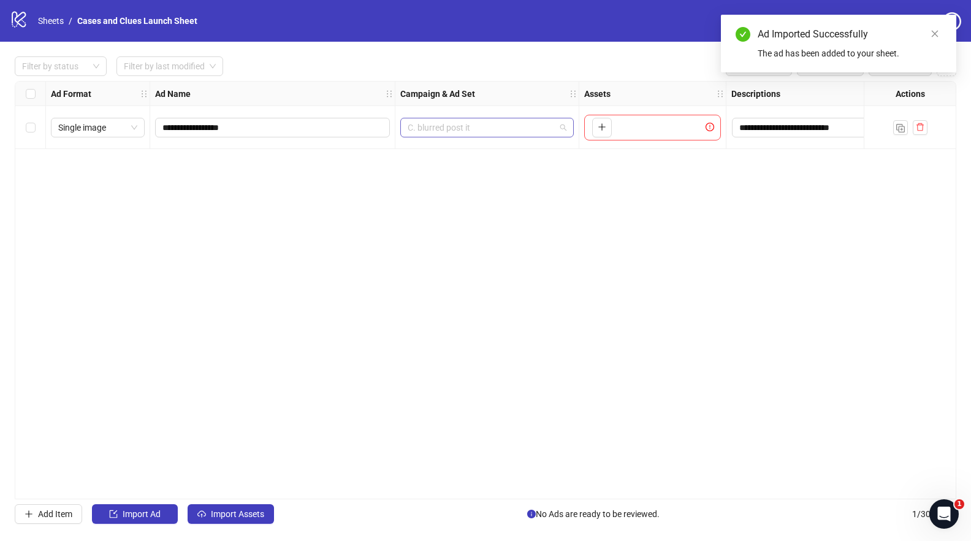
click at [566, 128] on div "C. blurred post it" at bounding box center [486, 128] width 173 height 20
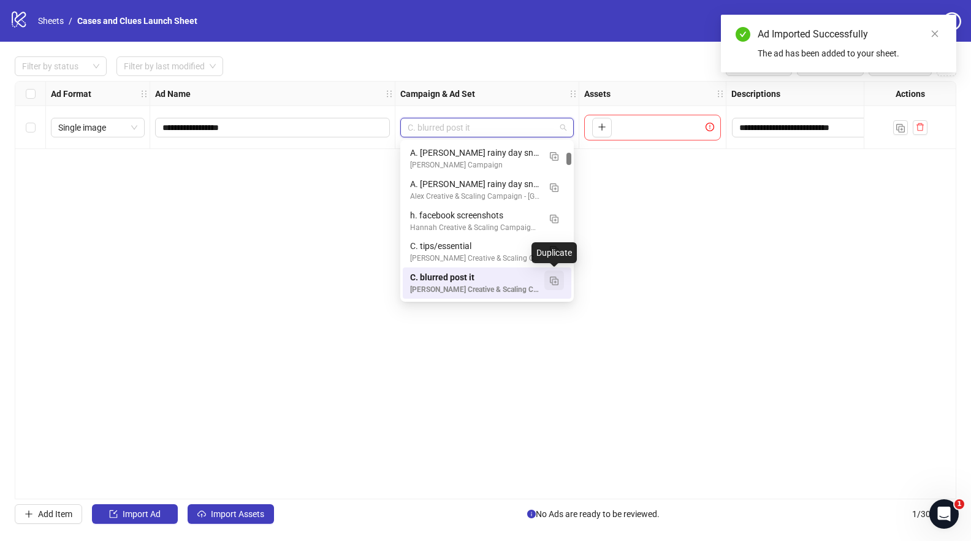
click at [555, 277] on img "button" at bounding box center [554, 280] width 9 height 9
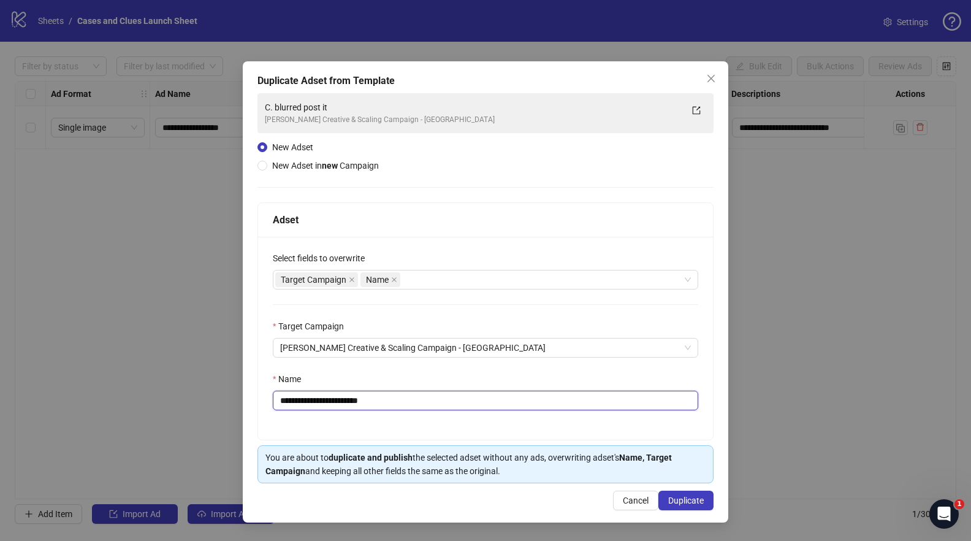
drag, startPoint x: 392, startPoint y: 398, endPoint x: 291, endPoint y: 398, distance: 100.5
click at [291, 398] on input "**********" at bounding box center [485, 401] width 425 height 20
type input "**********"
click at [681, 496] on span "Duplicate" at bounding box center [686, 500] width 36 height 10
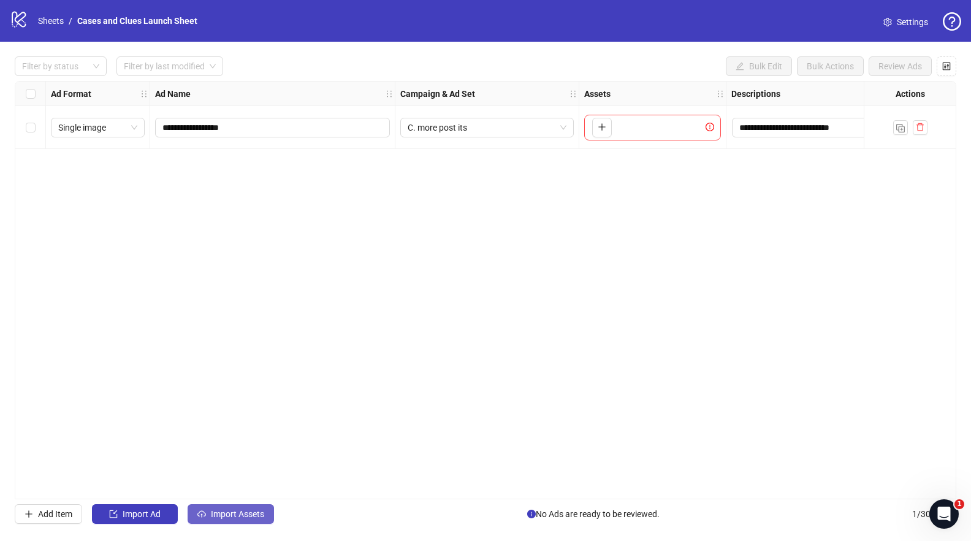
click at [215, 508] on button "Import Assets" at bounding box center [231, 514] width 86 height 20
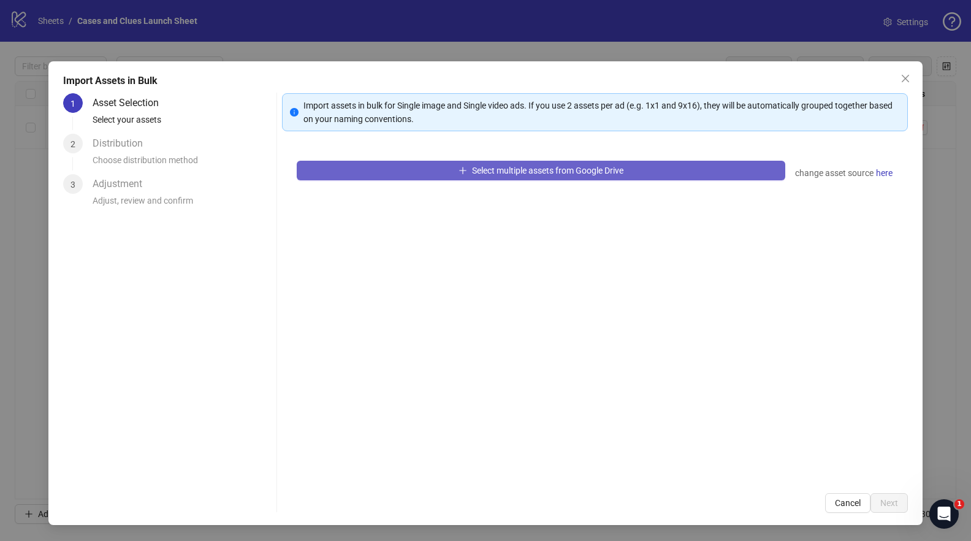
click at [381, 173] on button "Select multiple assets from Google Drive" at bounding box center [541, 171] width 488 height 20
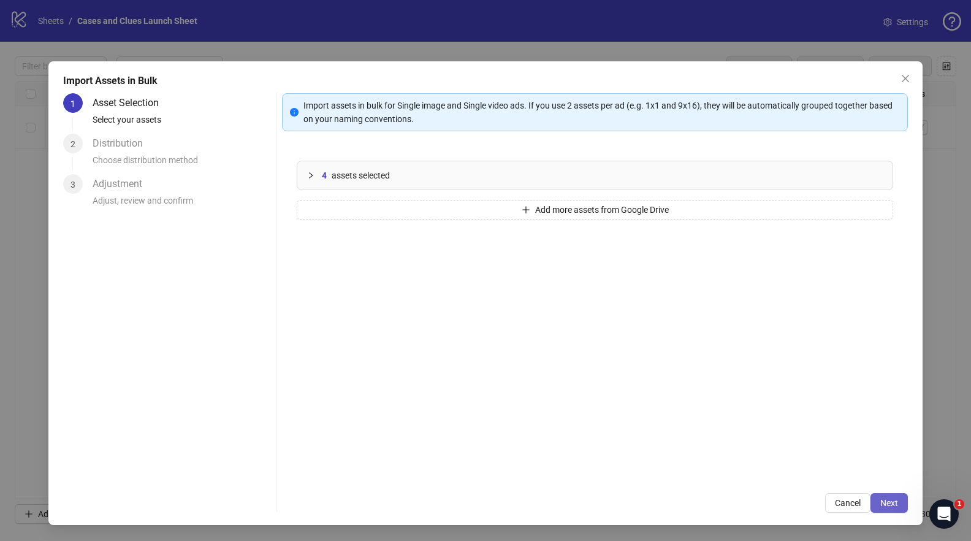
click at [896, 504] on span "Next" at bounding box center [889, 503] width 18 height 10
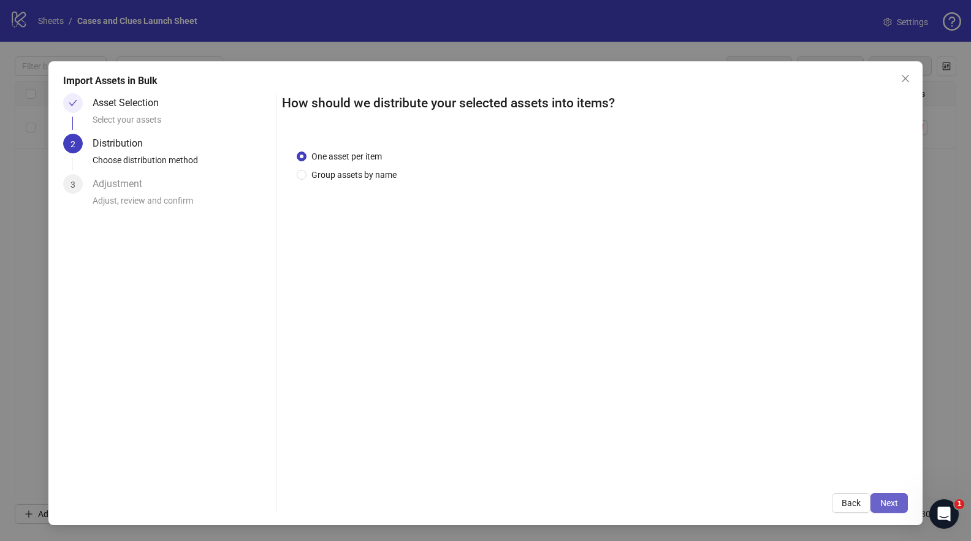
click at [889, 500] on span "Next" at bounding box center [889, 503] width 18 height 10
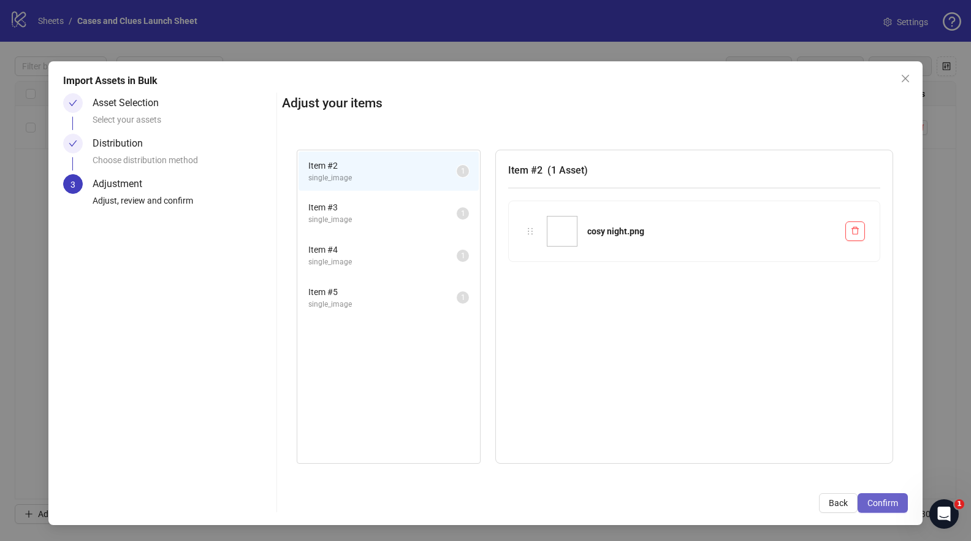
click at [885, 503] on span "Confirm" at bounding box center [882, 503] width 31 height 10
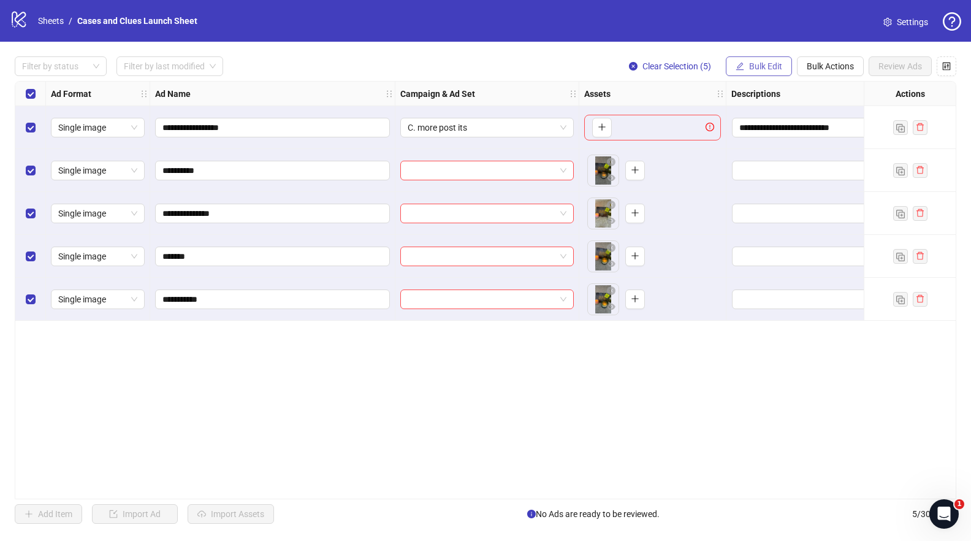
click at [742, 67] on icon "edit" at bounding box center [740, 66] width 9 height 9
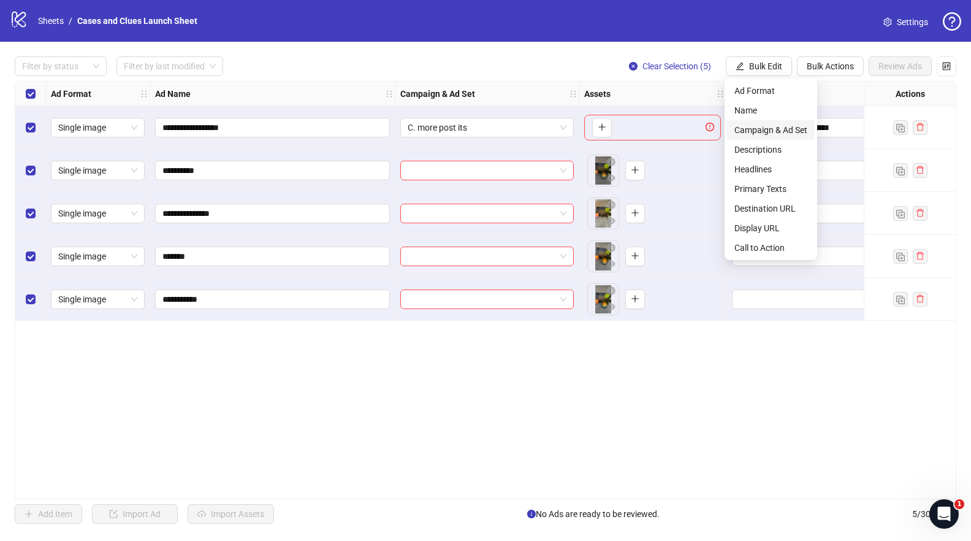
click at [777, 126] on span "Campaign & Ad Set" at bounding box center [770, 129] width 73 height 13
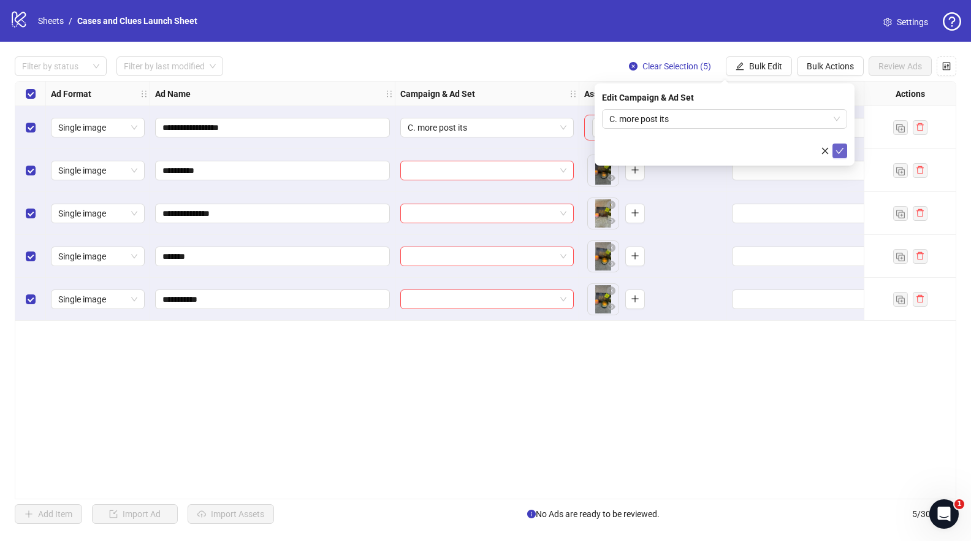
click at [839, 148] on icon "check" at bounding box center [840, 151] width 9 height 9
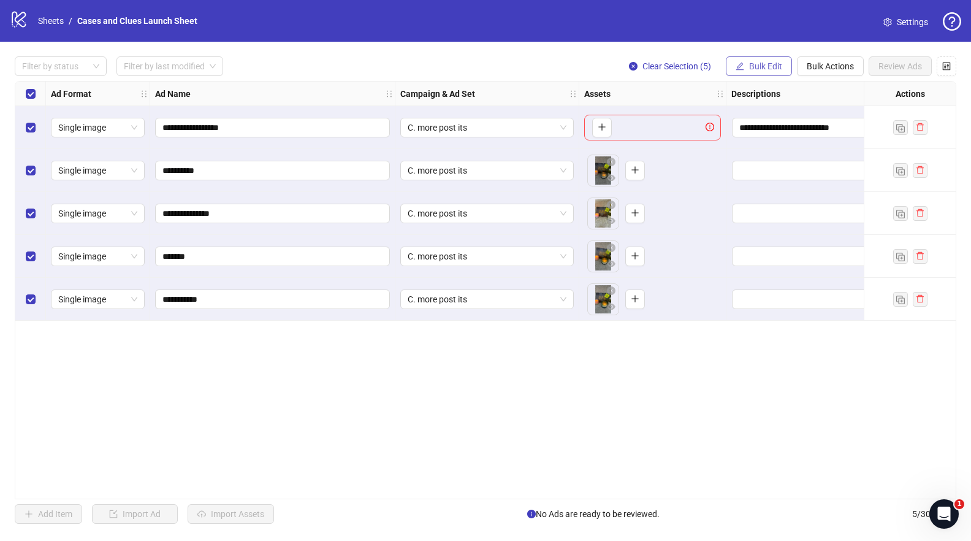
click at [756, 64] on span "Bulk Edit" at bounding box center [765, 66] width 33 height 10
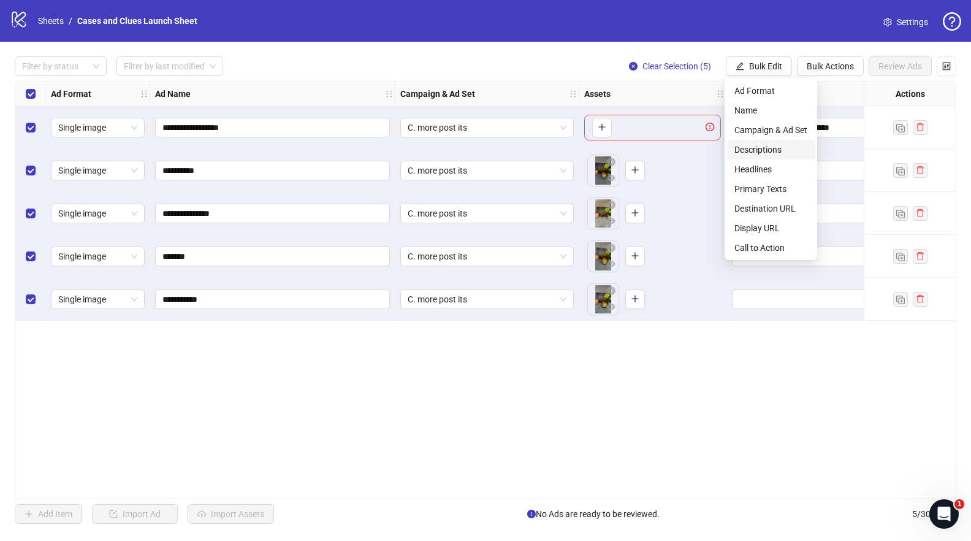
click at [765, 150] on span "Descriptions" at bounding box center [770, 149] width 73 height 13
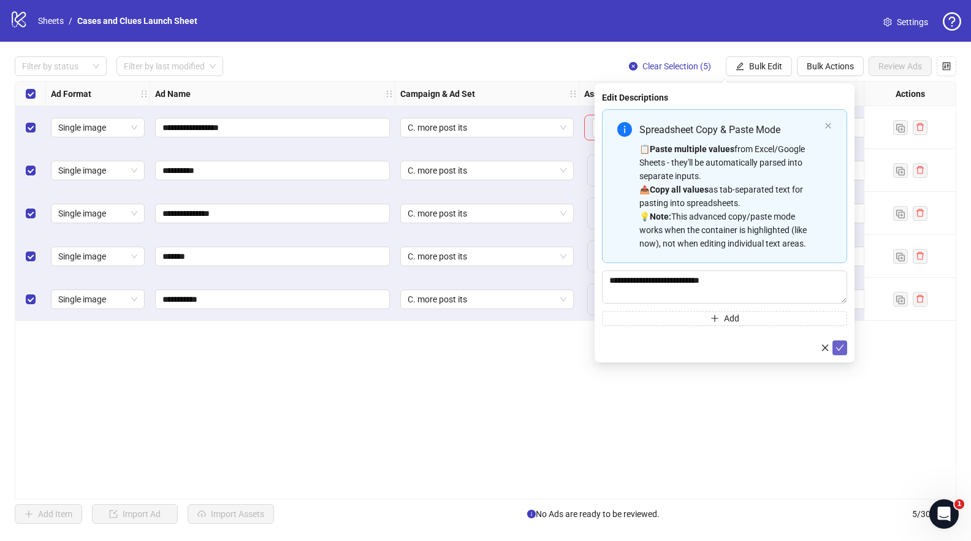
click at [842, 348] on icon "check" at bounding box center [840, 347] width 9 height 9
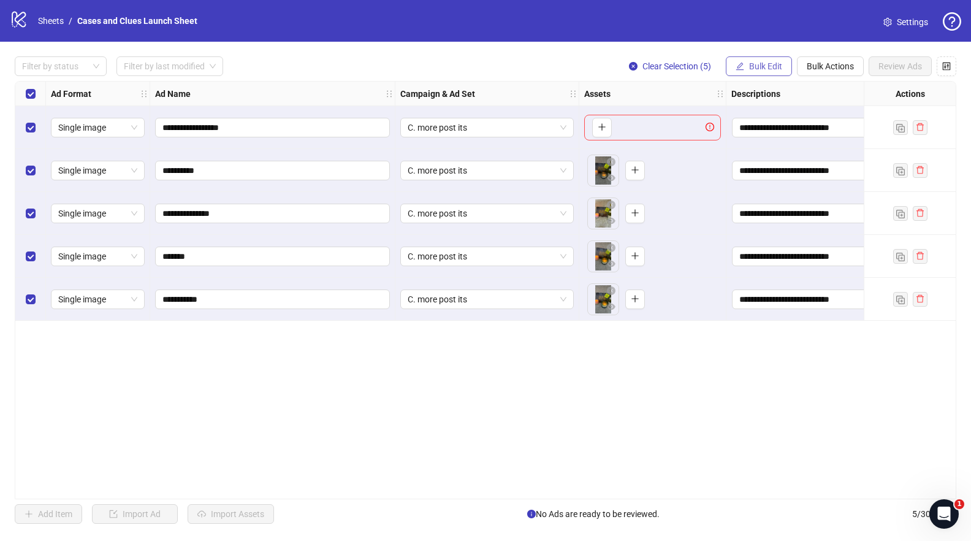
click at [752, 63] on span "Bulk Edit" at bounding box center [765, 66] width 33 height 10
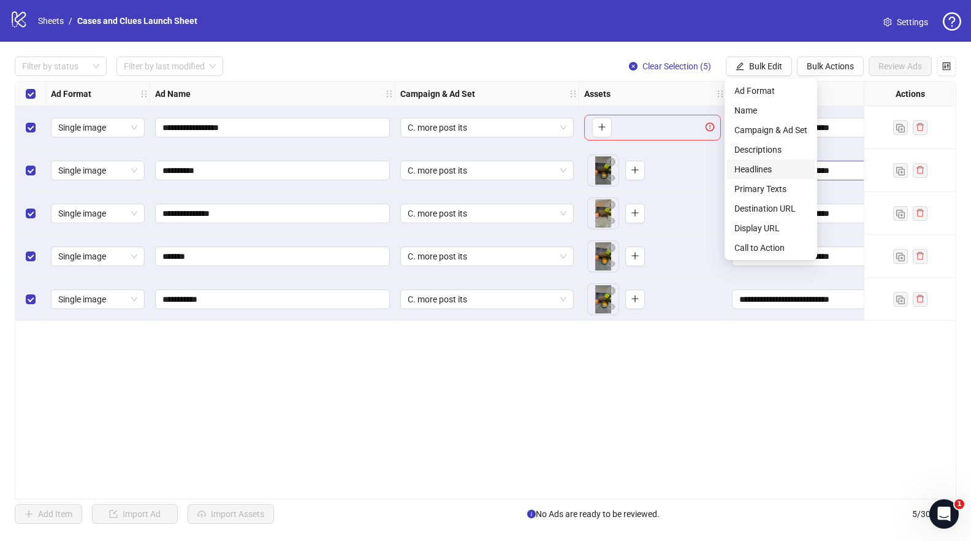
click at [755, 171] on span "Headlines" at bounding box center [770, 168] width 73 height 13
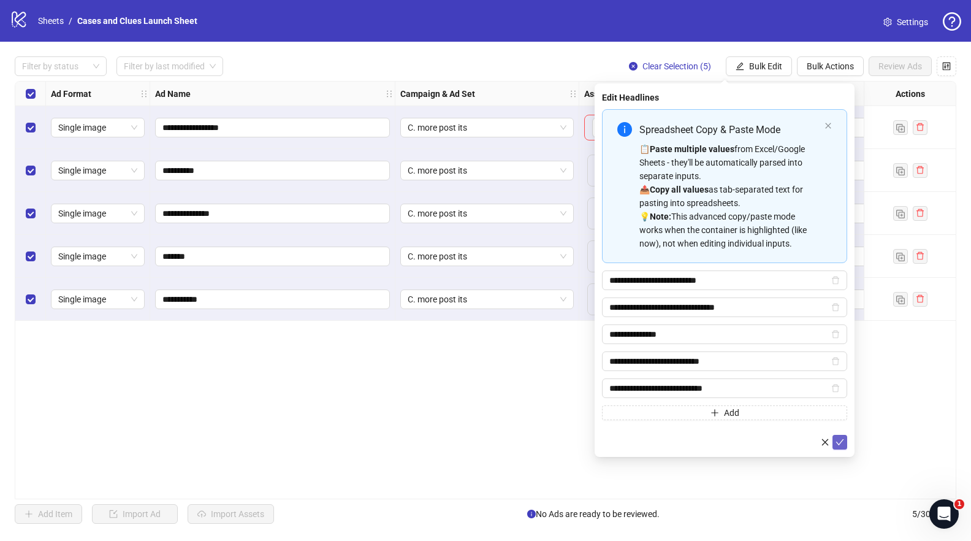
click at [840, 438] on icon "check" at bounding box center [840, 442] width 9 height 9
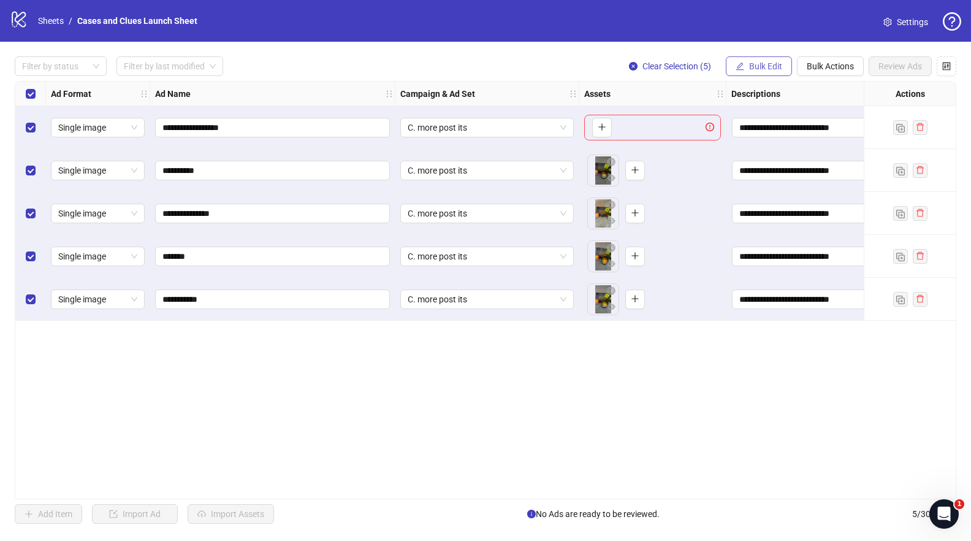
click at [770, 59] on button "Bulk Edit" at bounding box center [759, 66] width 66 height 20
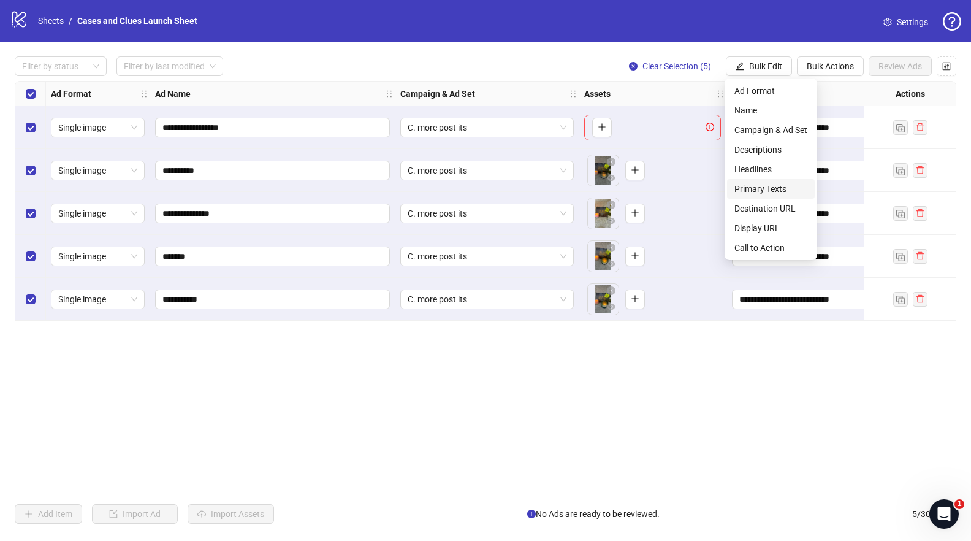
click at [761, 190] on span "Primary Texts" at bounding box center [770, 188] width 73 height 13
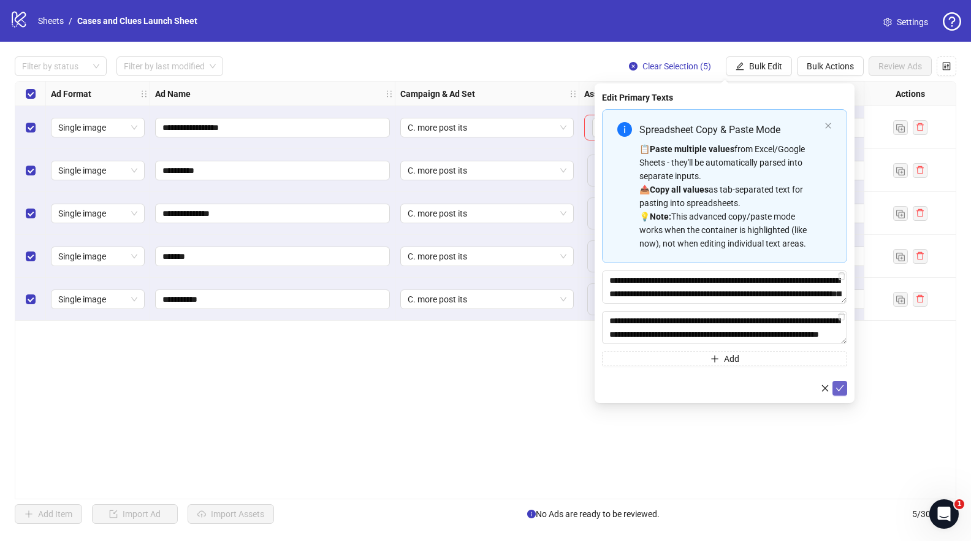
click at [842, 389] on icon "check" at bounding box center [840, 388] width 9 height 9
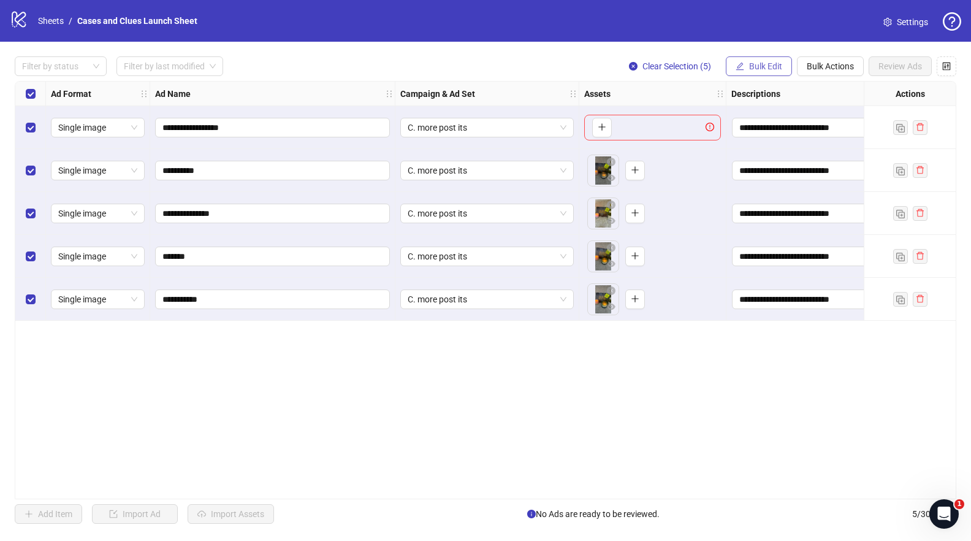
click at [761, 63] on span "Bulk Edit" at bounding box center [765, 66] width 33 height 10
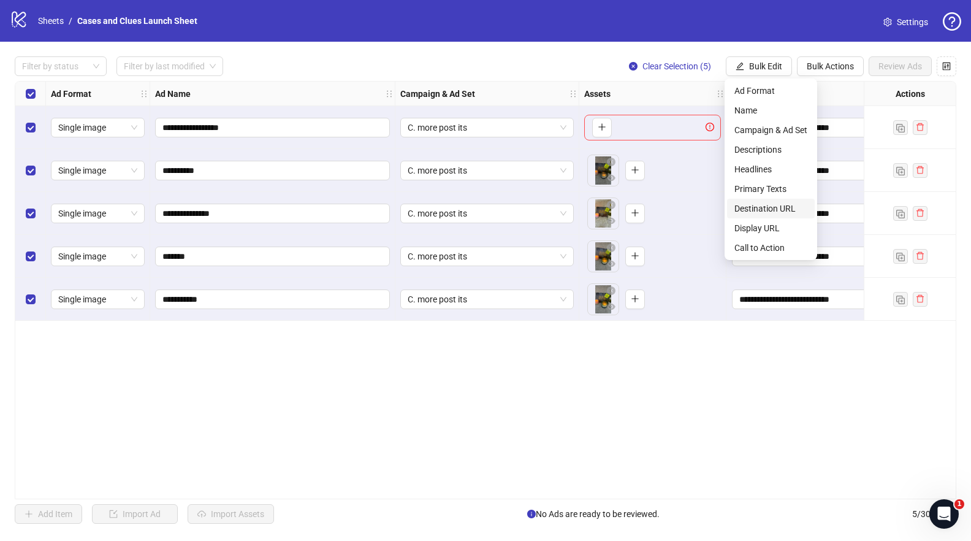
click at [762, 206] on span "Destination URL" at bounding box center [770, 208] width 73 height 13
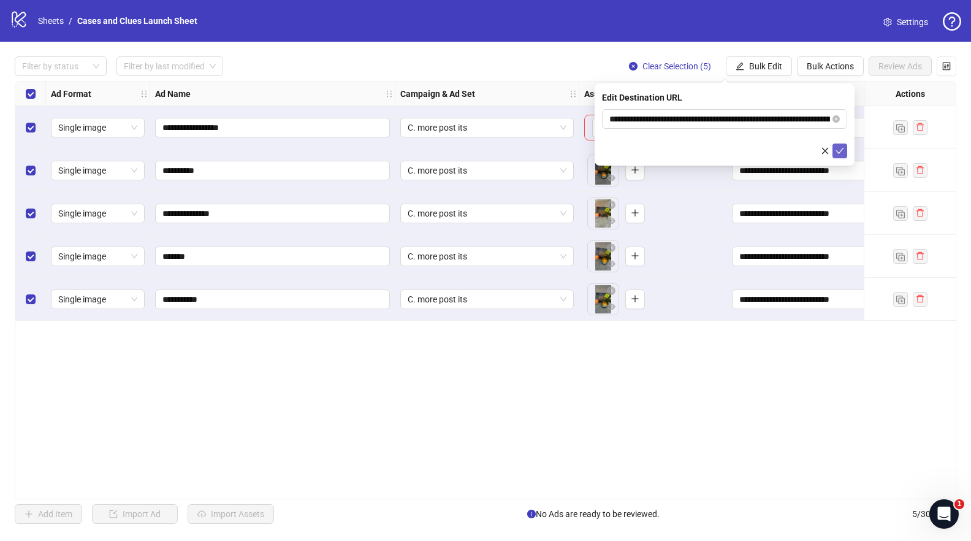
click at [841, 142] on form "**********" at bounding box center [724, 133] width 245 height 49
click at [841, 147] on icon "check" at bounding box center [840, 151] width 9 height 9
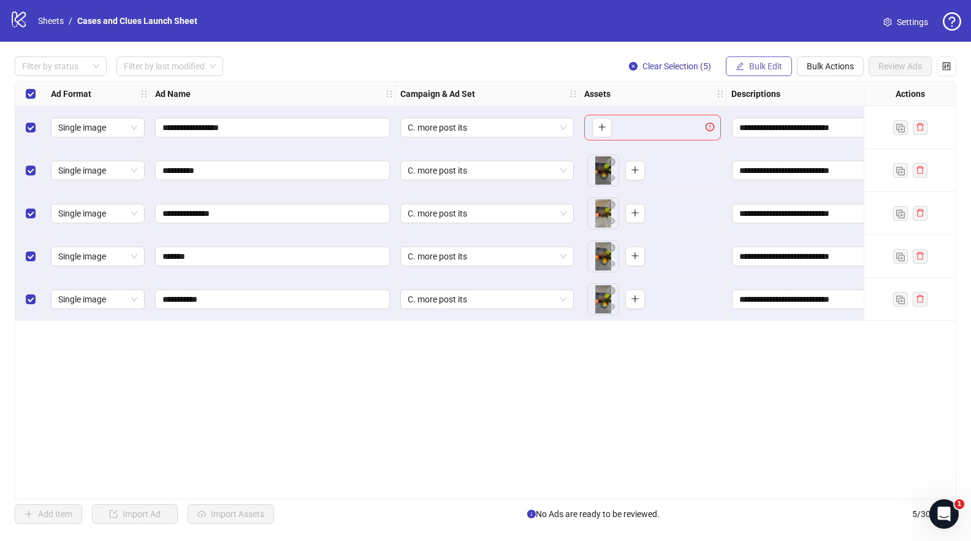
click at [777, 66] on span "Bulk Edit" at bounding box center [765, 66] width 33 height 10
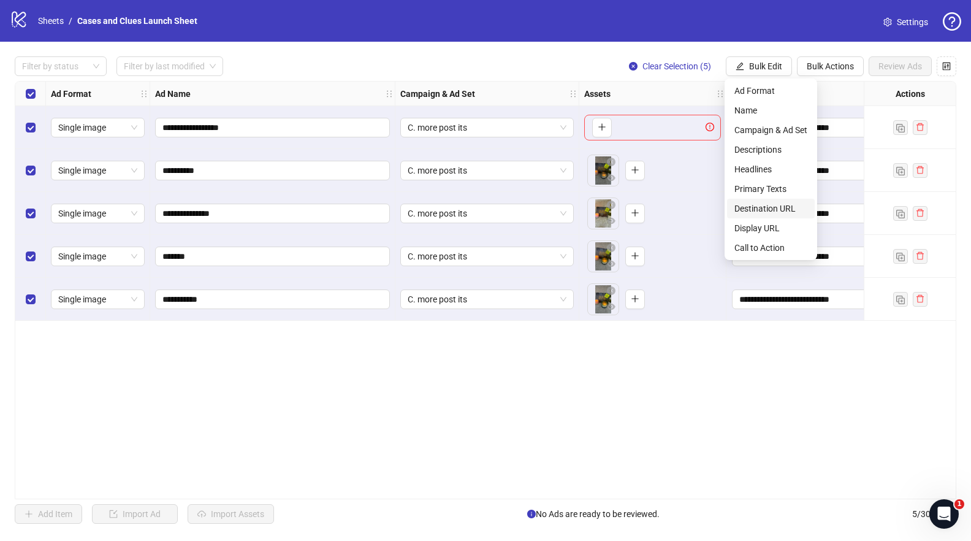
click at [776, 202] on span "Destination URL" at bounding box center [770, 208] width 73 height 13
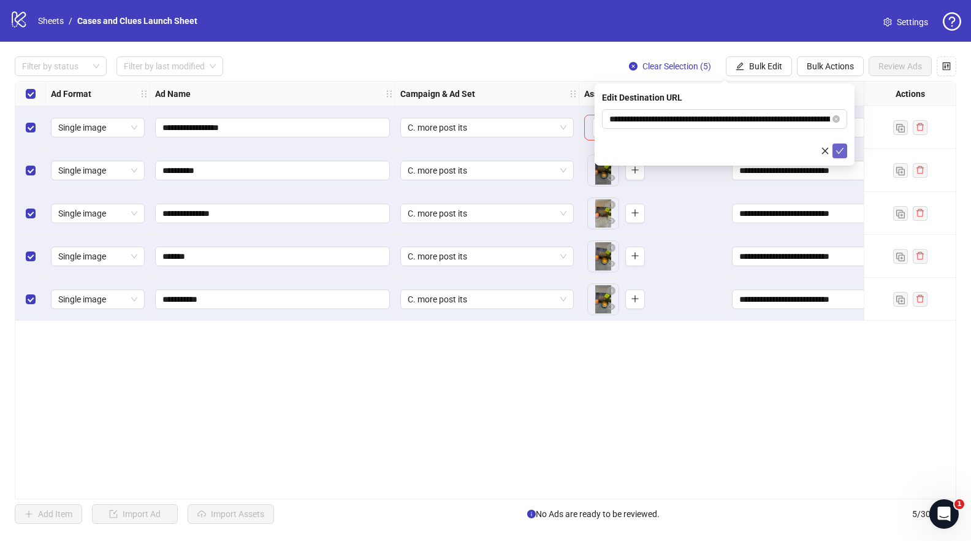
click at [843, 151] on icon "check" at bounding box center [840, 151] width 9 height 9
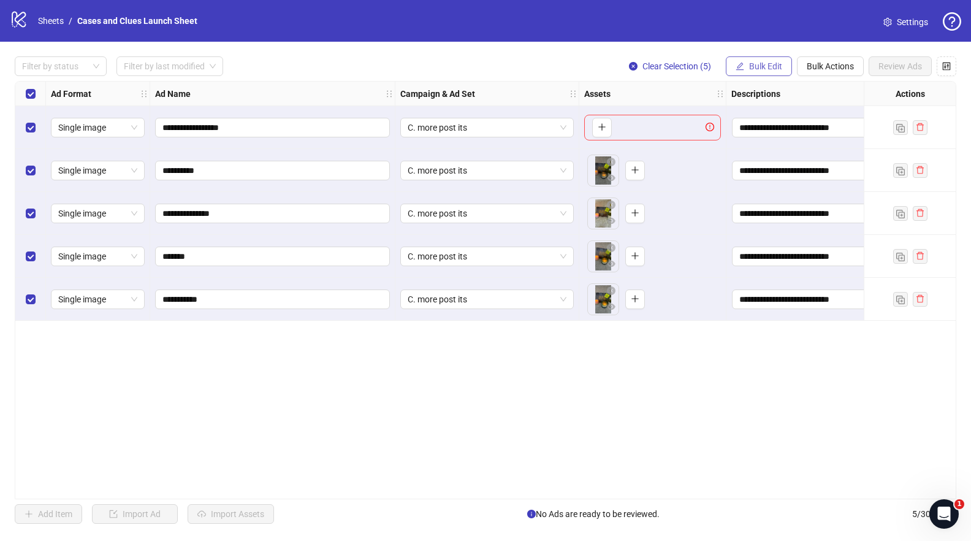
click at [766, 71] on span "Bulk Edit" at bounding box center [765, 66] width 33 height 10
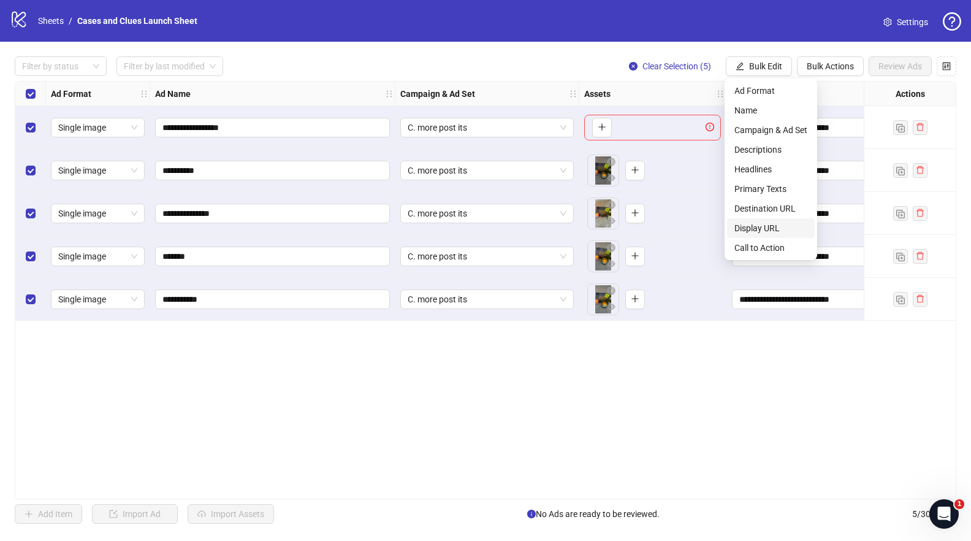
click at [766, 229] on span "Display URL" at bounding box center [770, 227] width 73 height 13
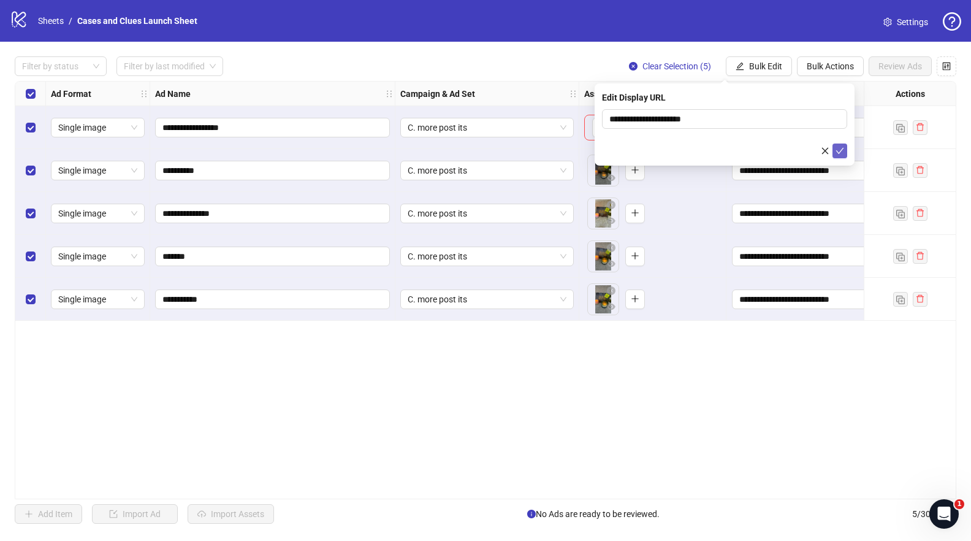
click at [839, 148] on icon "check" at bounding box center [840, 151] width 9 height 9
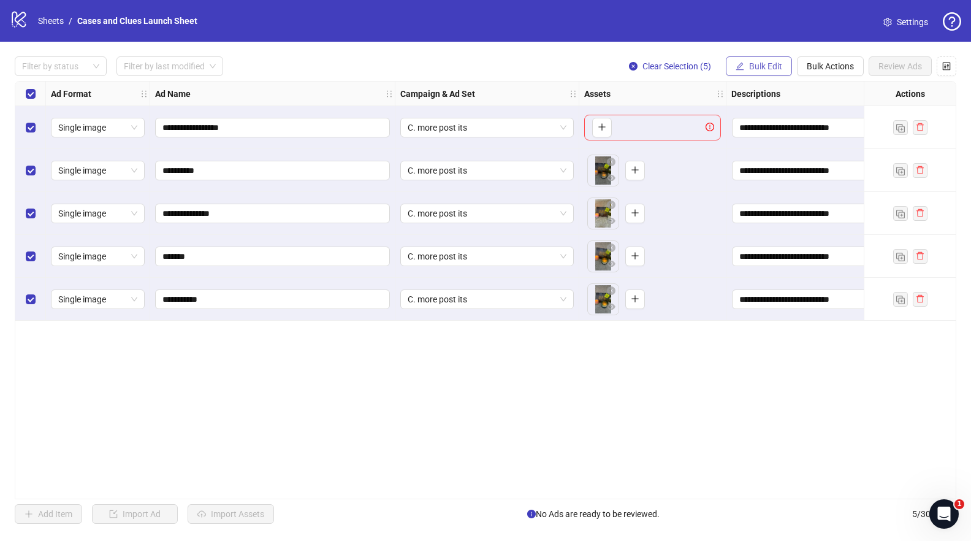
click at [744, 61] on button "Bulk Edit" at bounding box center [759, 66] width 66 height 20
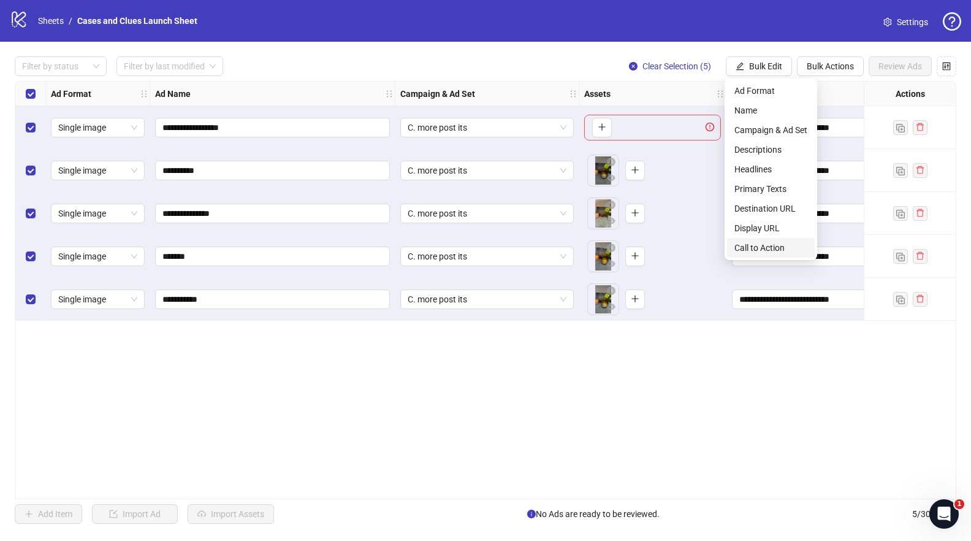
click at [750, 245] on span "Call to Action" at bounding box center [770, 247] width 73 height 13
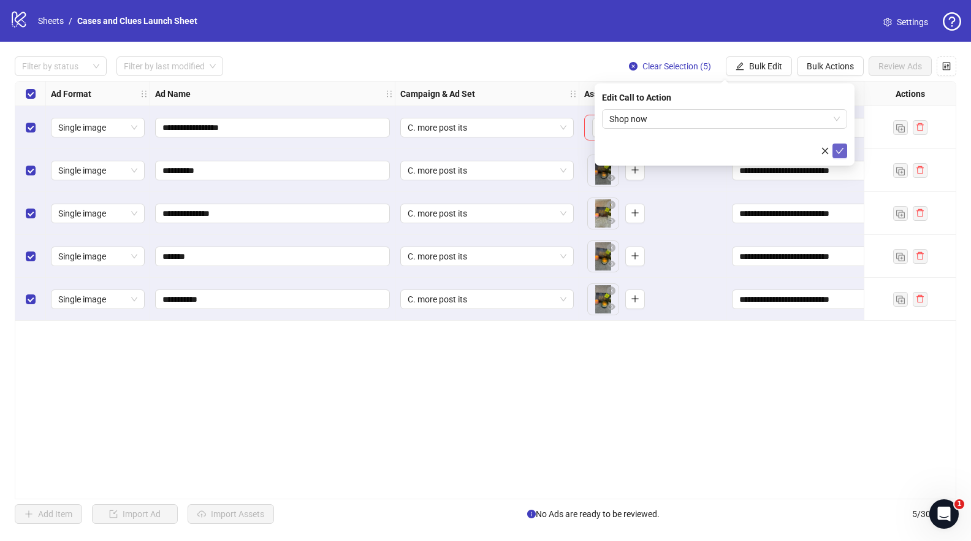
click at [844, 150] on button "submit" at bounding box center [840, 150] width 15 height 15
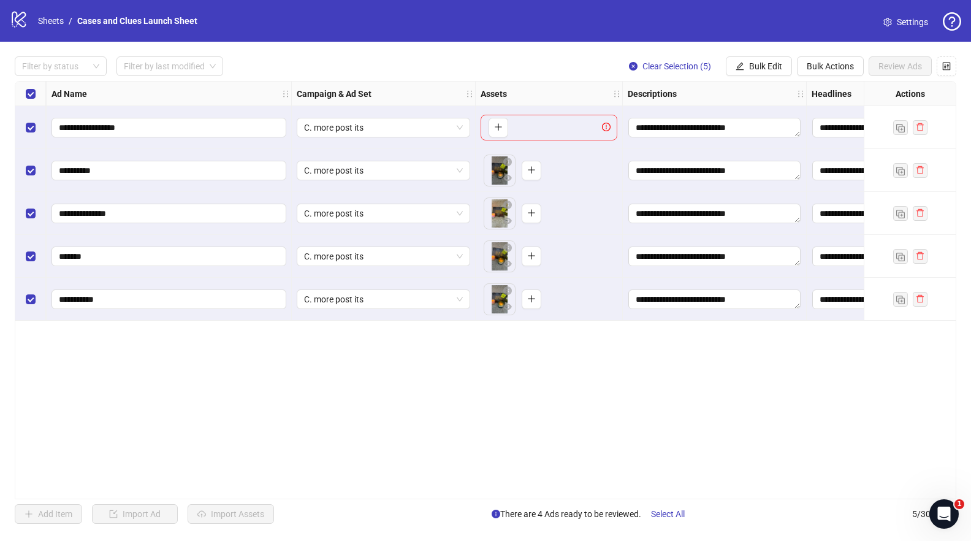
scroll to position [0, 0]
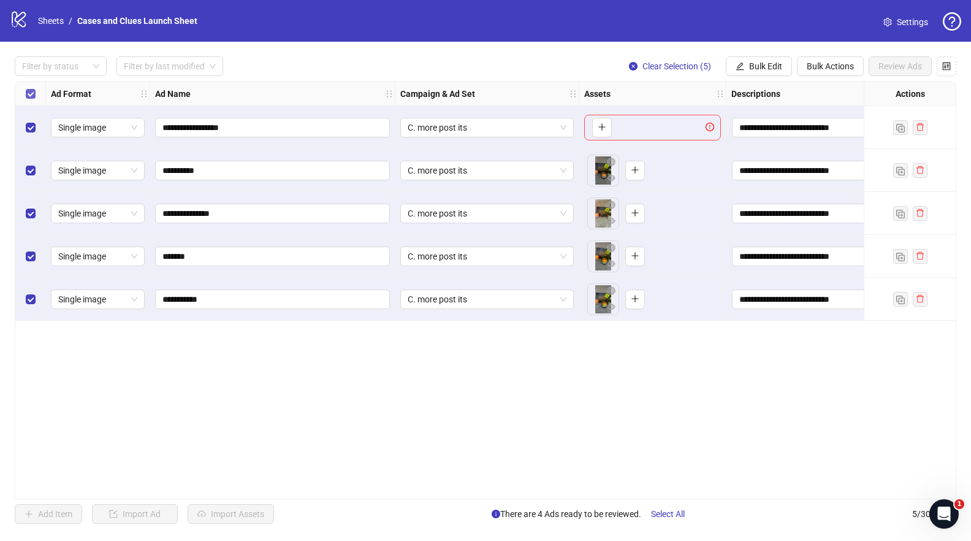
click at [26, 88] on label "Select all rows" at bounding box center [31, 93] width 10 height 13
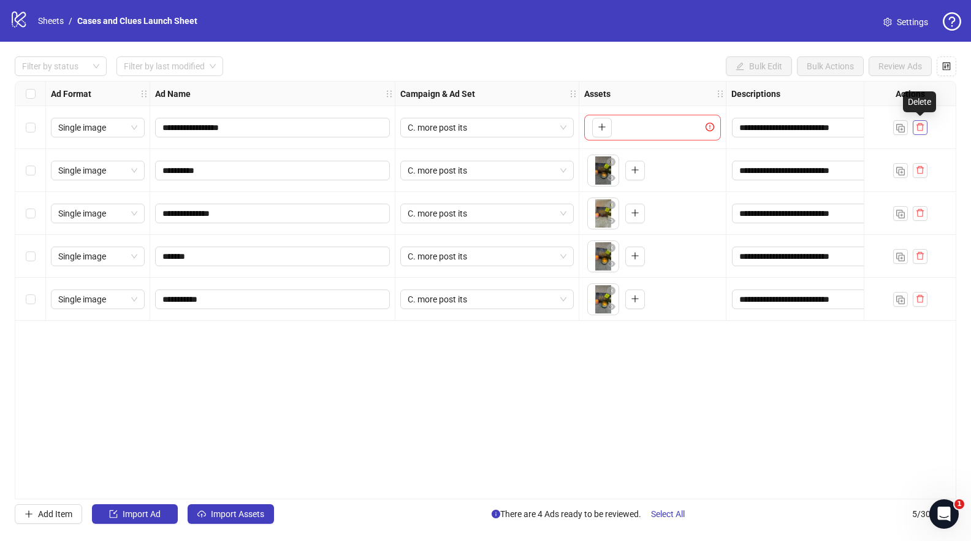
click at [923, 129] on icon "delete" at bounding box center [920, 127] width 9 height 9
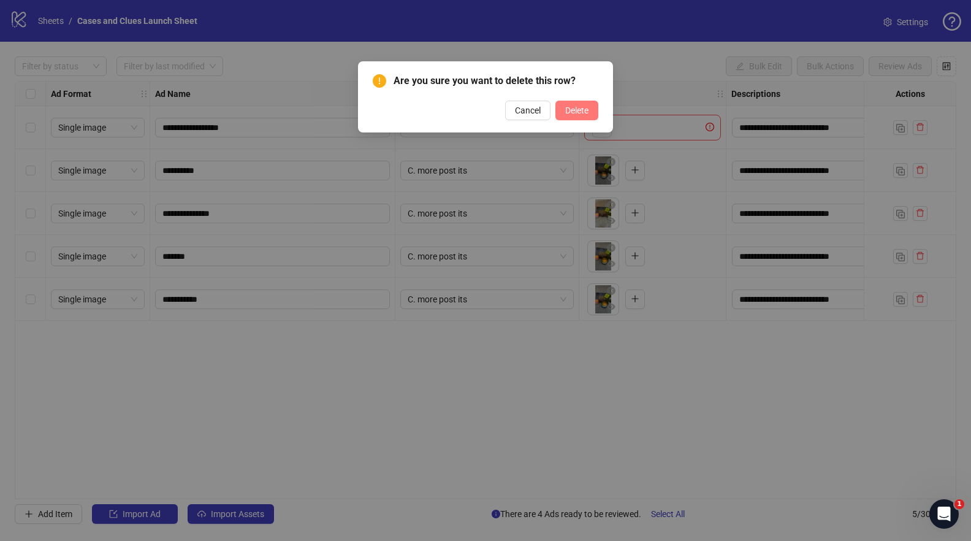
click at [577, 114] on span "Delete" at bounding box center [576, 110] width 23 height 10
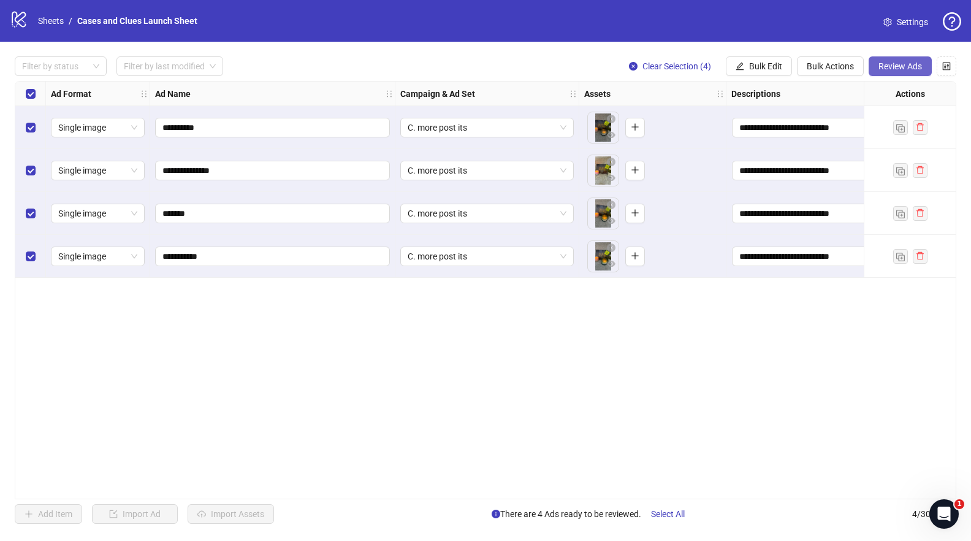
click at [894, 68] on span "Review Ads" at bounding box center [901, 66] width 44 height 10
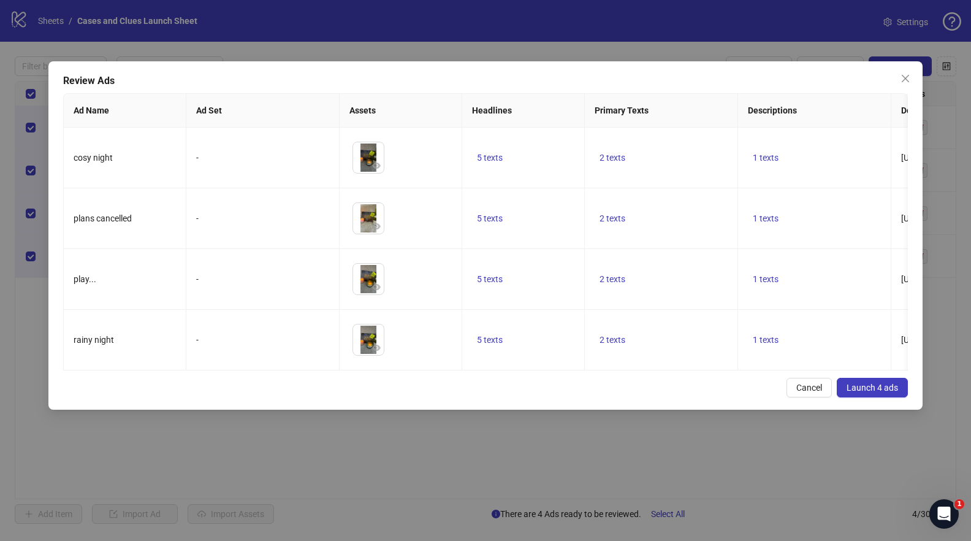
click at [876, 392] on span "Launch 4 ads" at bounding box center [872, 388] width 51 height 10
